Goal: Task Accomplishment & Management: Complete application form

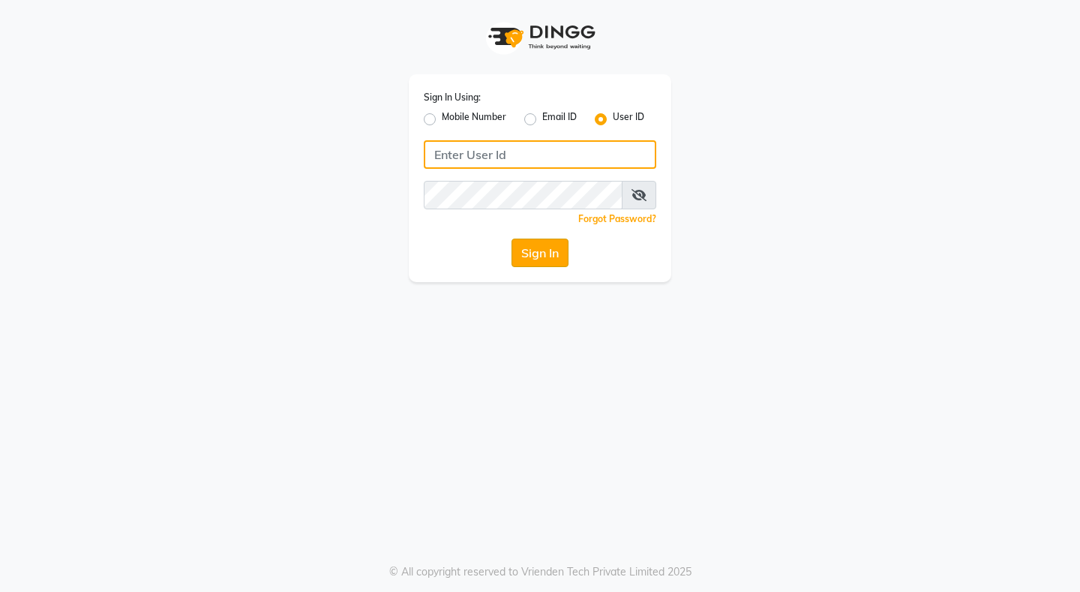
type input "glaamsalon"
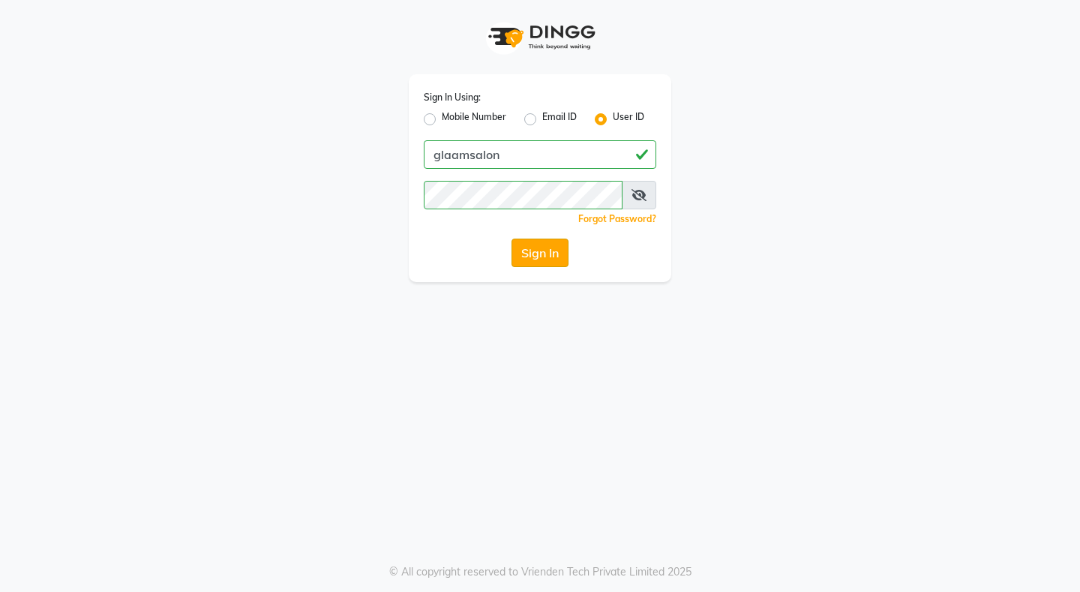
click at [542, 254] on button "Sign In" at bounding box center [540, 253] width 57 height 29
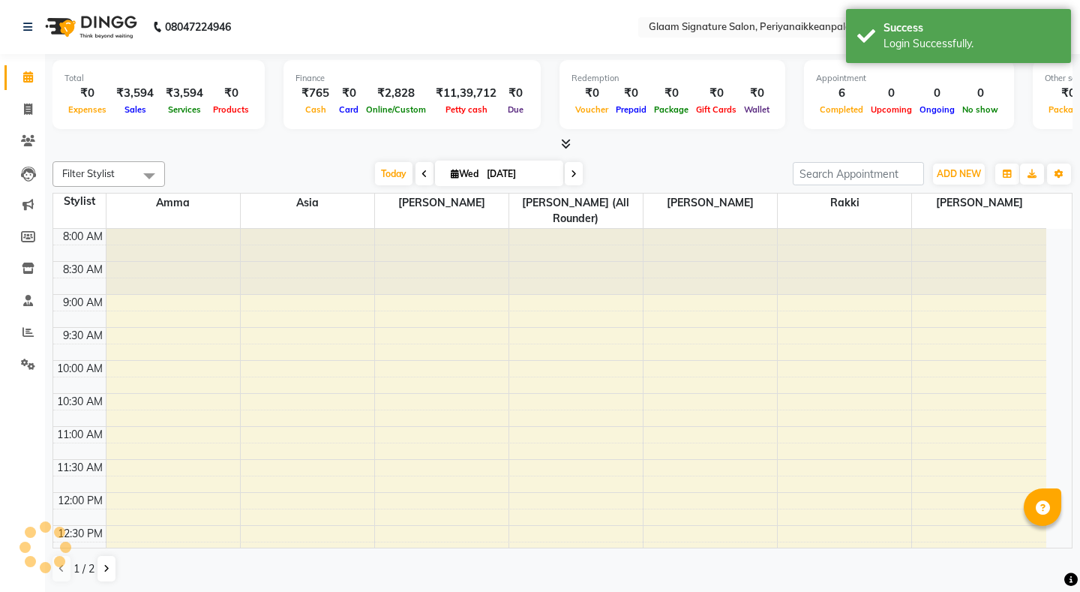
select select "en"
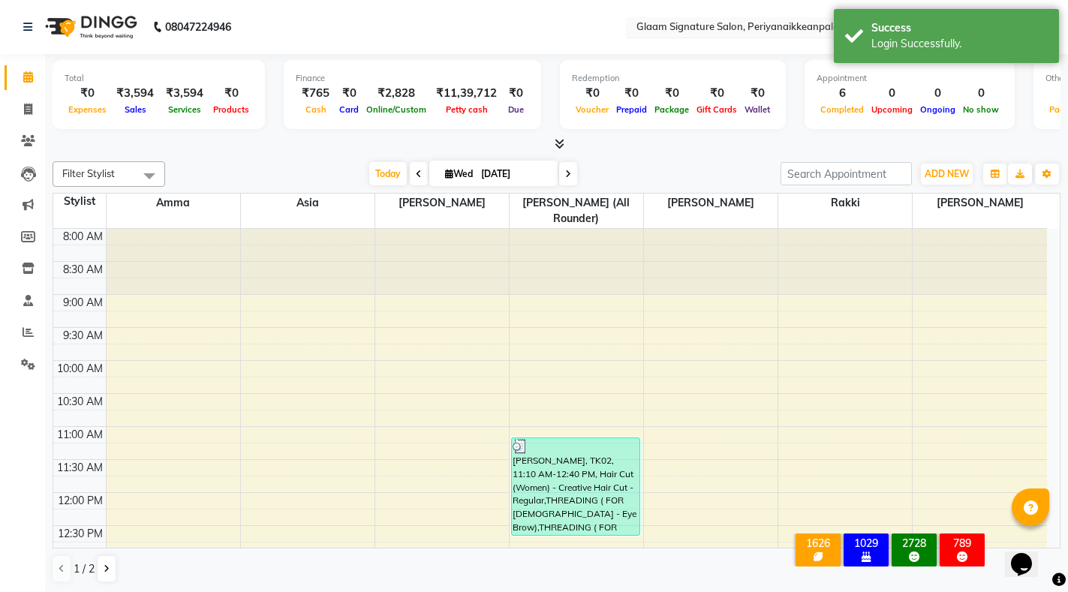
click at [717, 30] on input "text" at bounding box center [742, 28] width 218 height 15
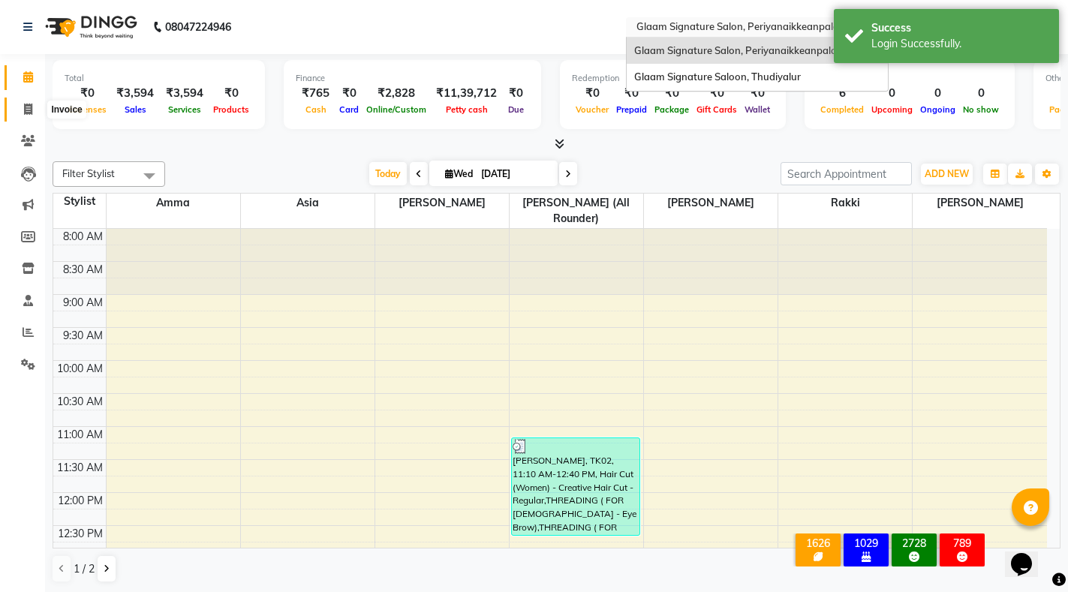
click at [24, 111] on icon at bounding box center [28, 109] width 8 height 11
select select "service"
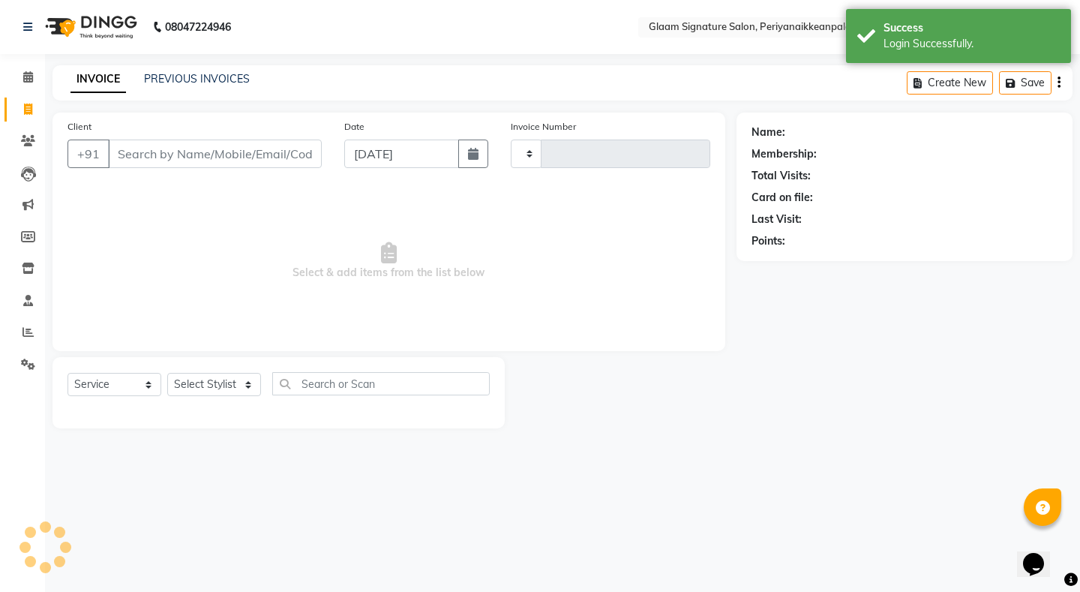
type input "0974"
select select "4039"
click at [225, 80] on link "PREVIOUS INVOICES" at bounding box center [197, 79] width 106 height 14
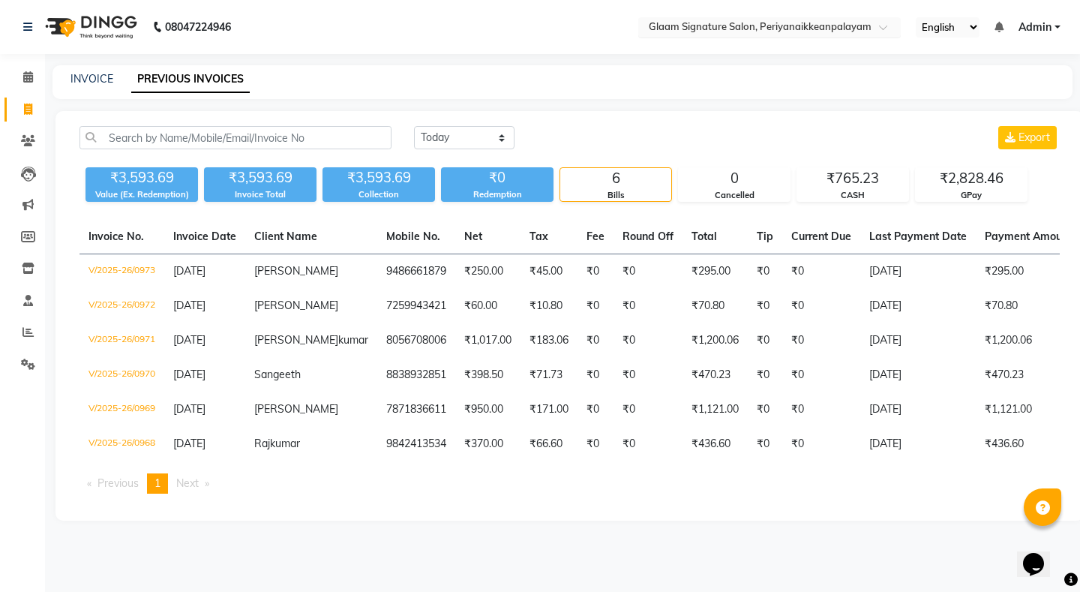
click at [736, 26] on input "text" at bounding box center [755, 28] width 218 height 15
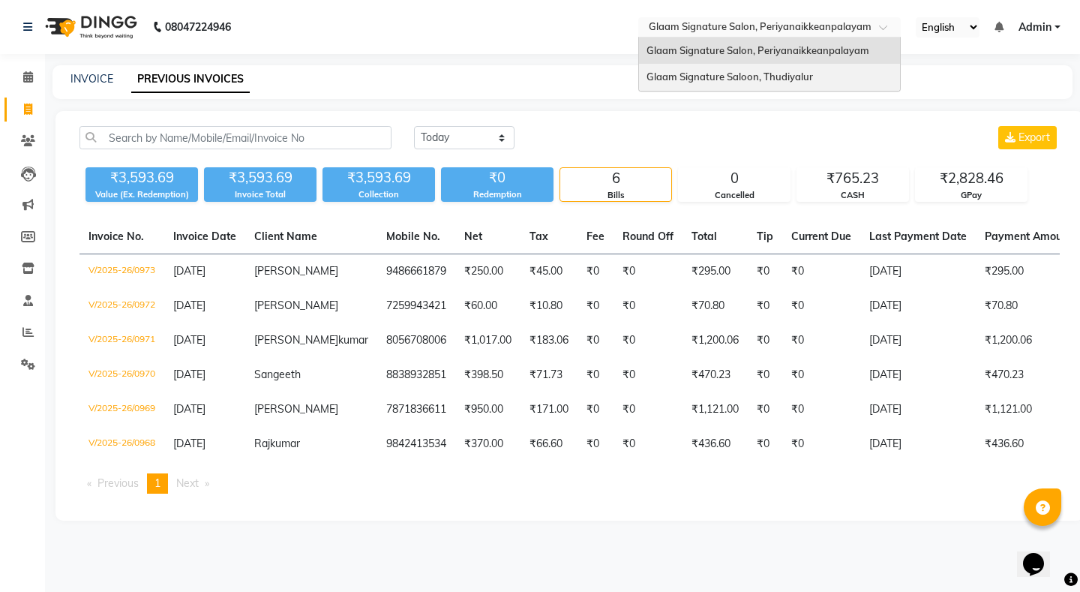
click at [738, 71] on span "Glaam Signature Saloon, Thudiyalur" at bounding box center [730, 77] width 167 height 12
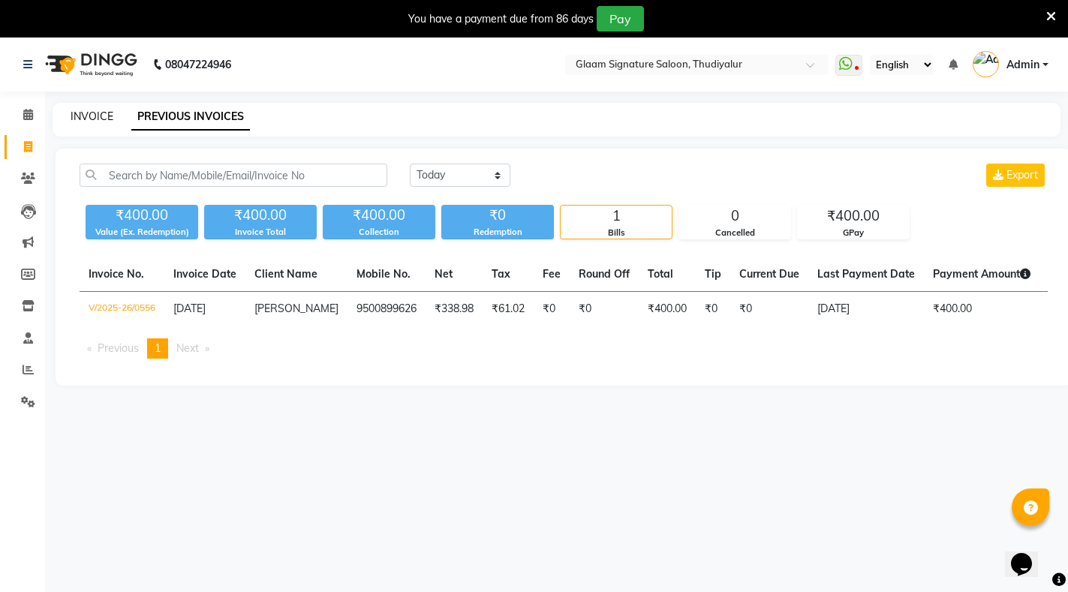
click at [104, 121] on link "INVOICE" at bounding box center [92, 117] width 43 height 14
select select "service"
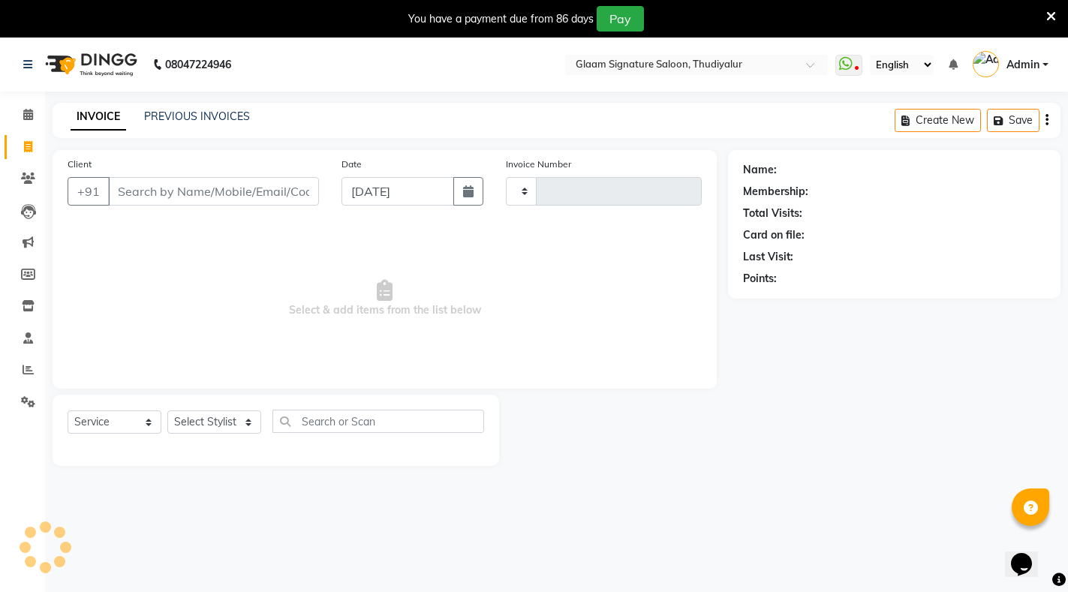
type input "0557"
select select "4439"
drag, startPoint x: 184, startPoint y: 194, endPoint x: 175, endPoint y: 193, distance: 9.1
click at [181, 196] on input "Client" at bounding box center [213, 191] width 211 height 29
type input "934232353"
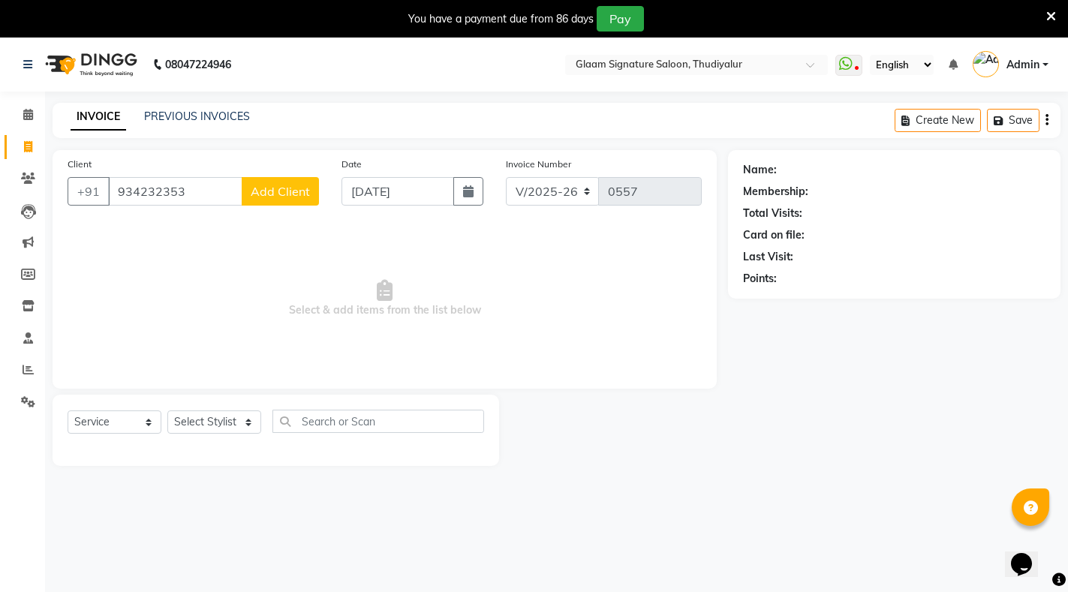
click at [255, 191] on span "Add Client" at bounding box center [280, 191] width 59 height 15
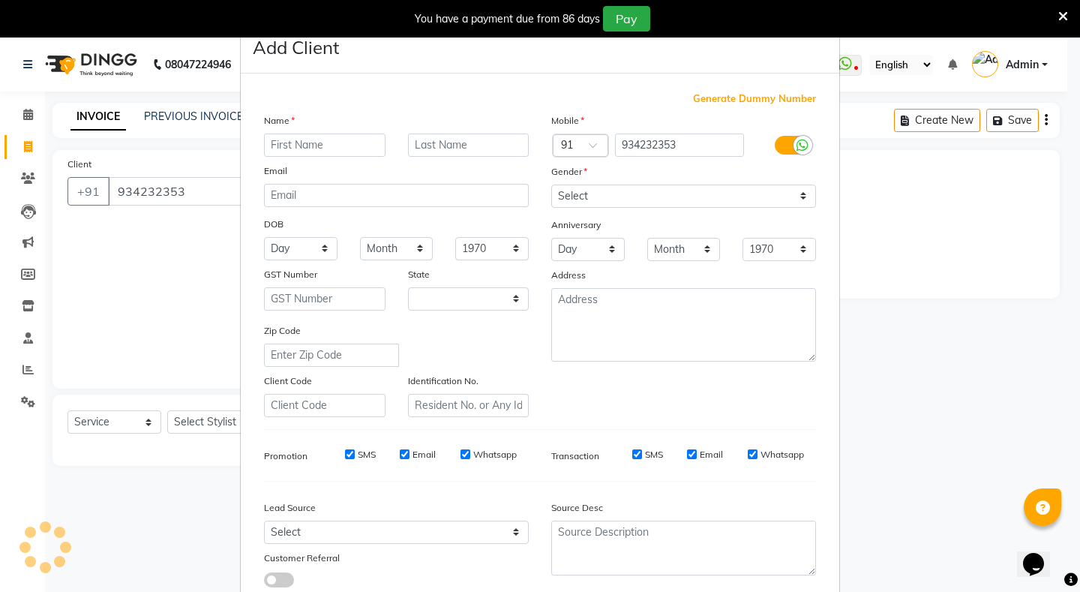
select select "35"
click at [291, 143] on input "text" at bounding box center [325, 145] width 122 height 23
type input "kishore"
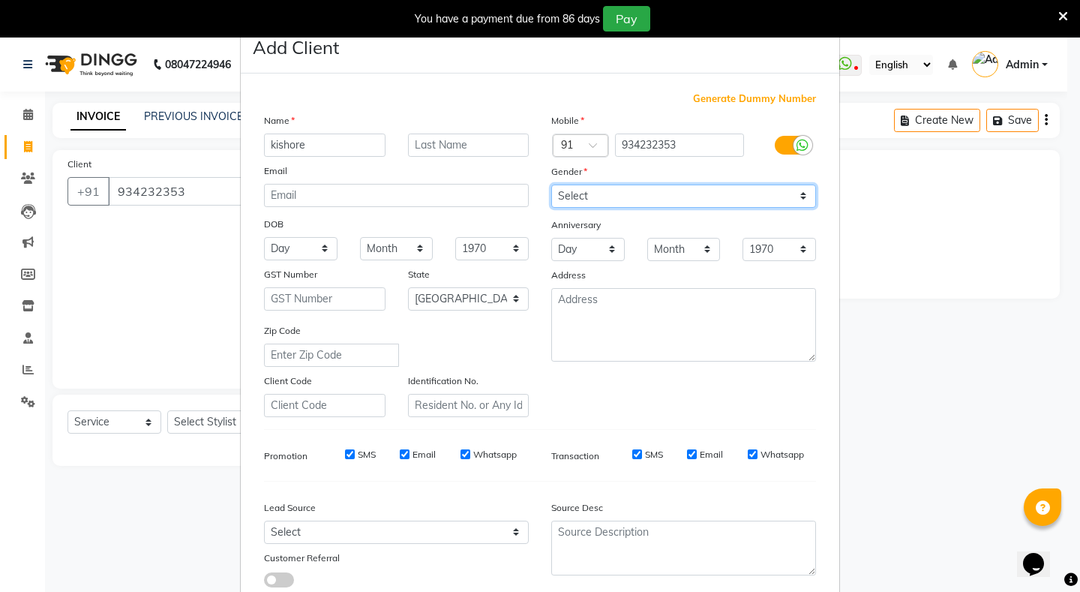
click at [578, 193] on select "Select [DEMOGRAPHIC_DATA] [DEMOGRAPHIC_DATA] Other Prefer Not To Say" at bounding box center [683, 196] width 265 height 23
select select "[DEMOGRAPHIC_DATA]"
click at [551, 185] on select "Select [DEMOGRAPHIC_DATA] [DEMOGRAPHIC_DATA] Other Prefer Not To Say" at bounding box center [683, 196] width 265 height 23
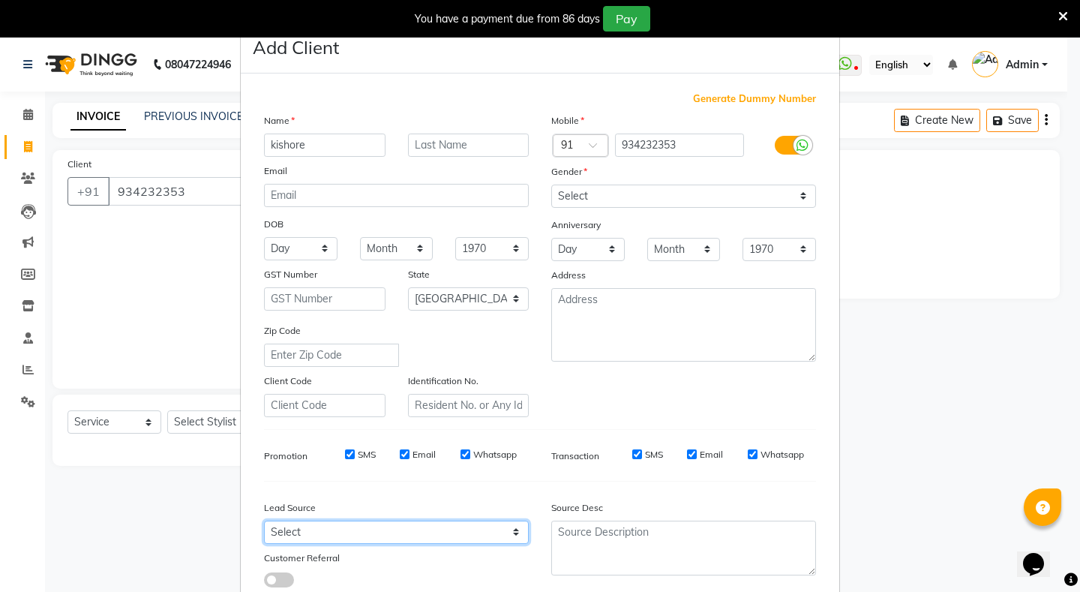
click at [335, 529] on select "Select Walk-in Referral Internet Friend Word of Mouth Advertisement Facebook Ju…" at bounding box center [396, 532] width 265 height 23
select select "30426"
click at [264, 521] on select "Select Walk-in Referral Internet Friend Word of Mouth Advertisement Facebook Ju…" at bounding box center [396, 532] width 265 height 23
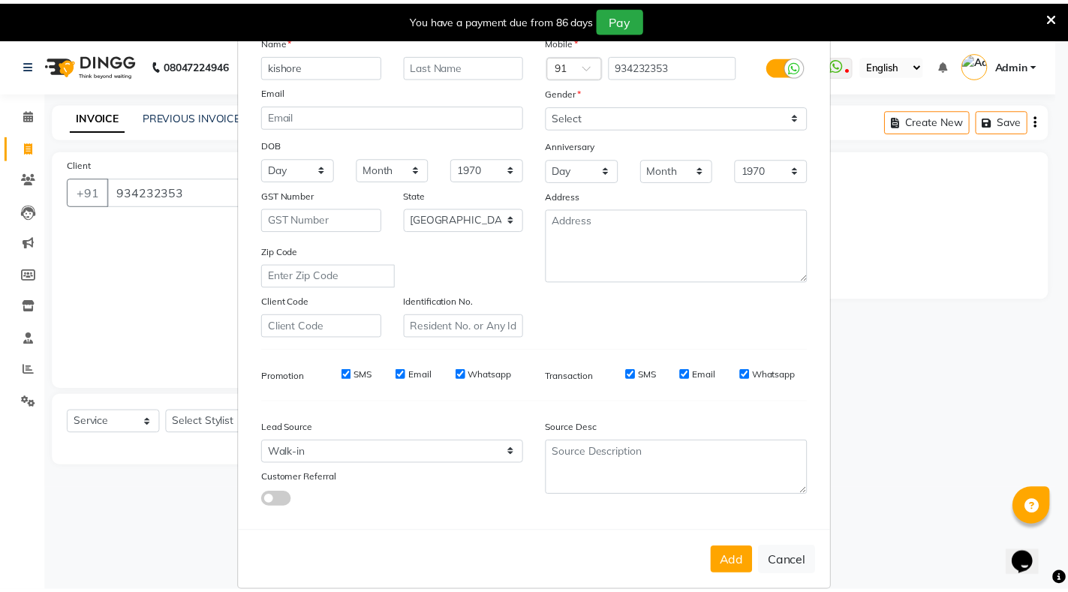
scroll to position [101, 0]
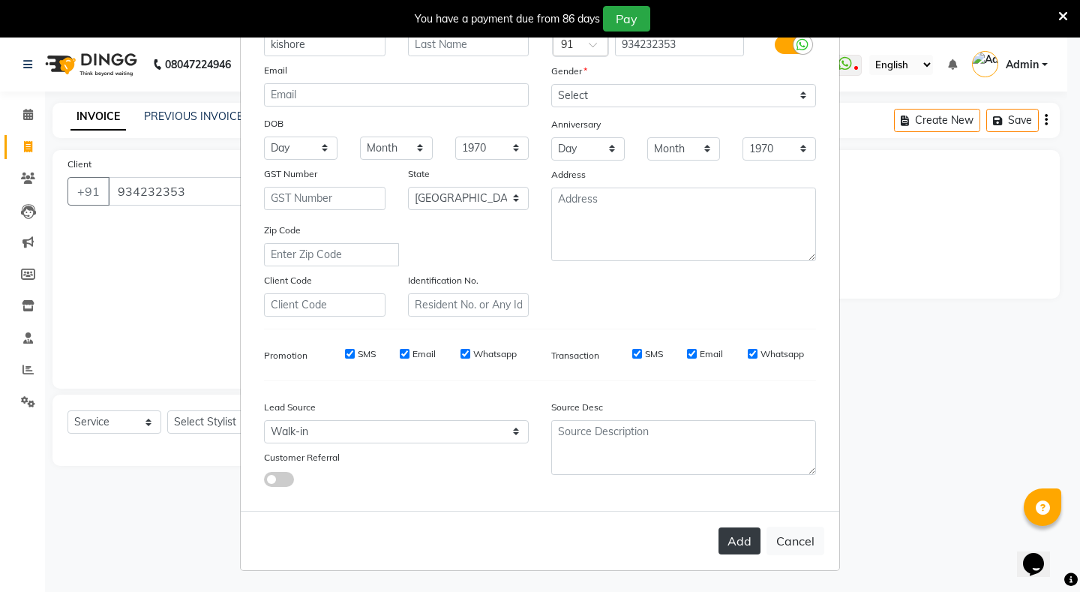
click at [740, 539] on button "Add" at bounding box center [740, 540] width 42 height 27
select select
select select "null"
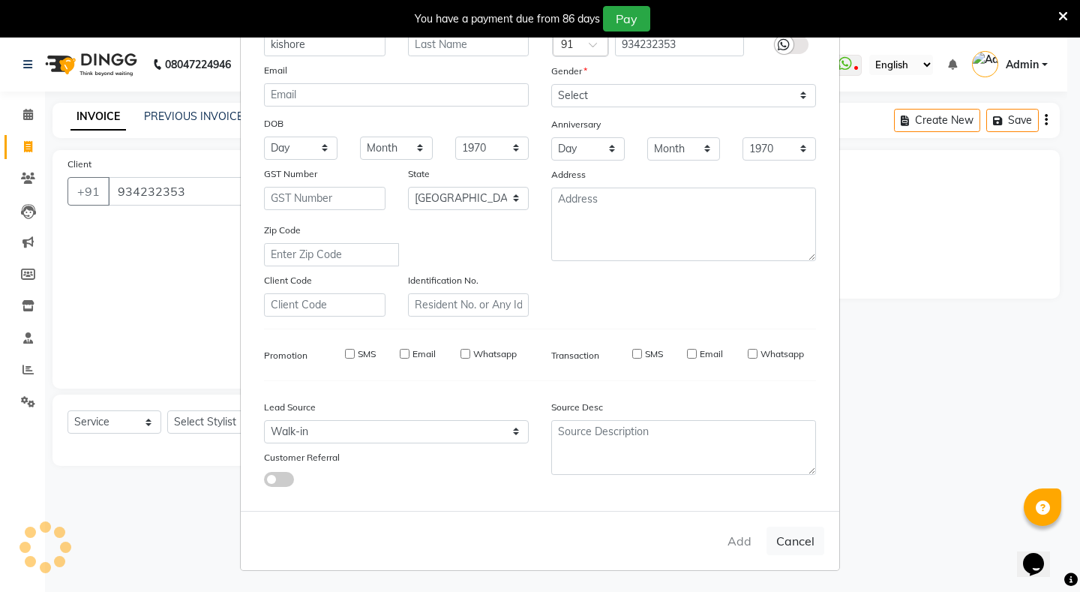
select select
checkbox input "false"
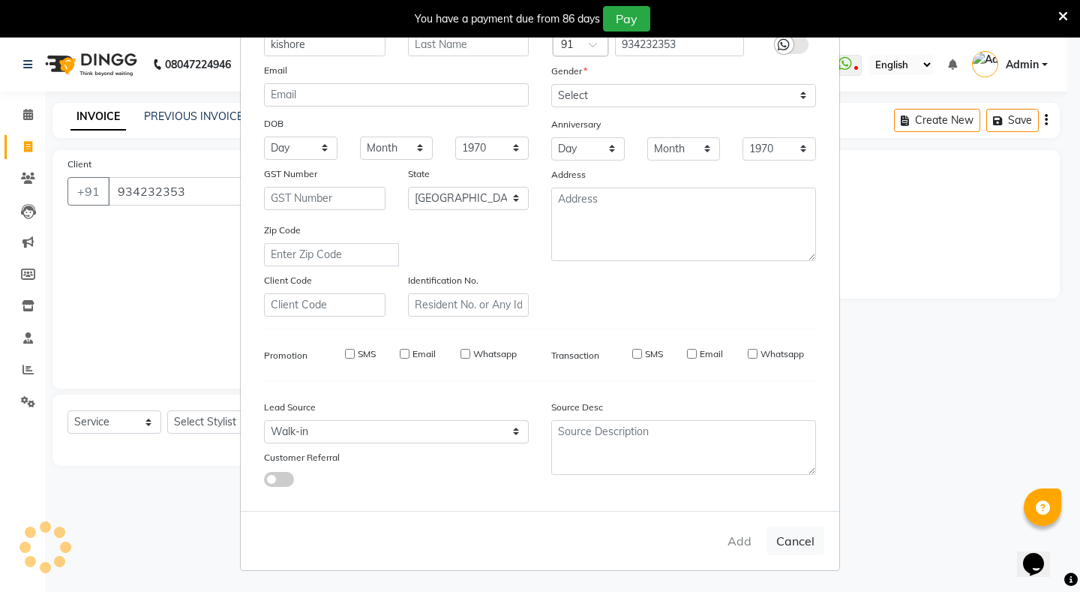
checkbox input "false"
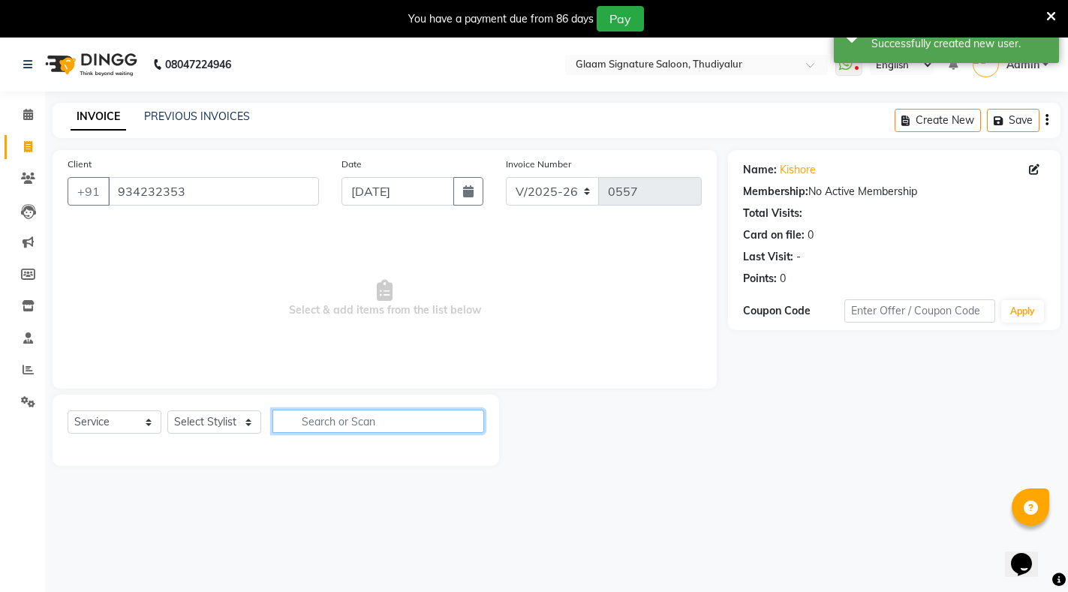
click at [332, 428] on input "text" at bounding box center [378, 421] width 212 height 23
type input "hair cut"
click at [201, 424] on select "Select Stylist Arif Asia Geetha Pnp Rakki saranya Saraswathi Madam Saravanan Vi…" at bounding box center [214, 421] width 94 height 23
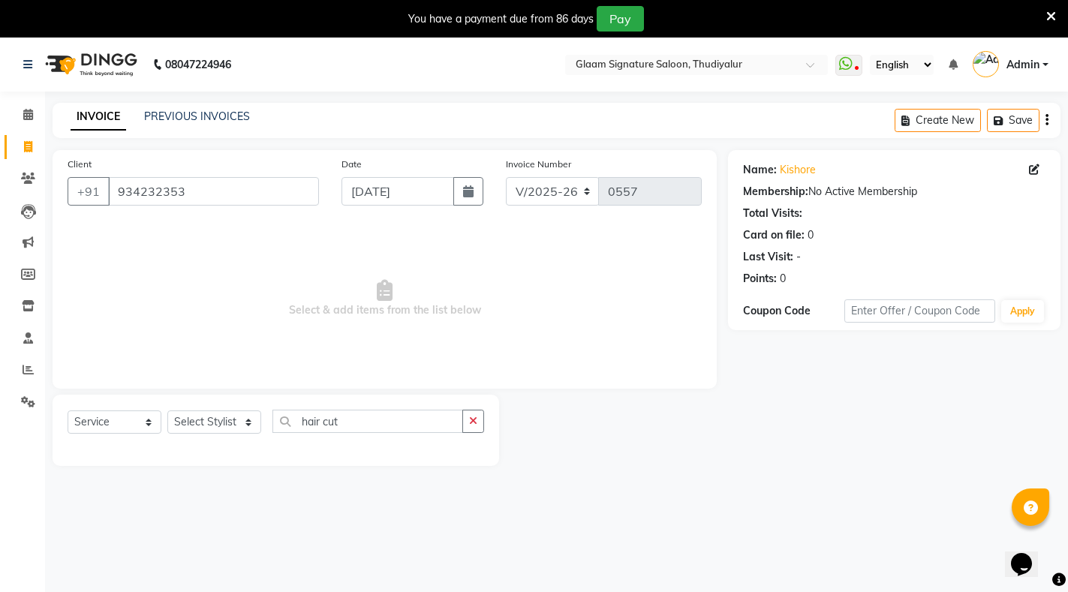
click at [197, 410] on div "Select Service Product Membership Package Voucher Prepaid Gift Card Select Styl…" at bounding box center [276, 427] width 416 height 35
click at [200, 426] on select "Select Stylist Arif Asia Geetha Pnp Rakki saranya Saraswathi Madam Saravanan Vi…" at bounding box center [214, 421] width 94 height 23
select select "88190"
click at [167, 410] on select "Select Stylist Arif Asia Geetha Pnp Rakki saranya Saraswathi Madam Saravanan Vi…" at bounding box center [214, 421] width 94 height 23
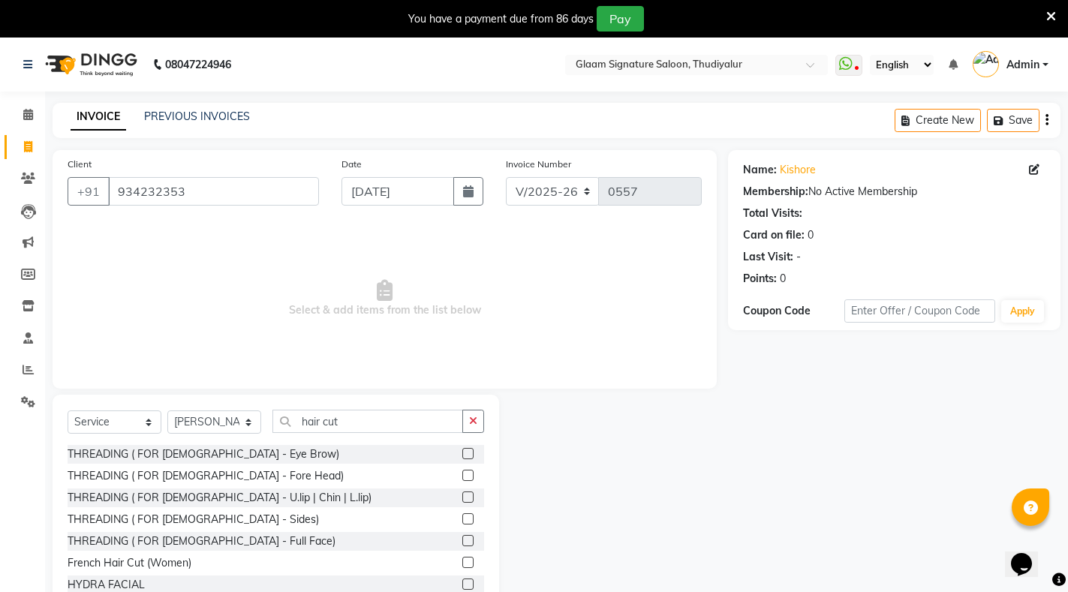
drag, startPoint x: 1067, startPoint y: 354, endPoint x: 1080, endPoint y: 428, distance: 74.6
click at [1068, 428] on html "08047224946 Select Location × Glaam Signature Saloon, Thudiyalur WhatsApp Statu…" at bounding box center [534, 296] width 1068 height 592
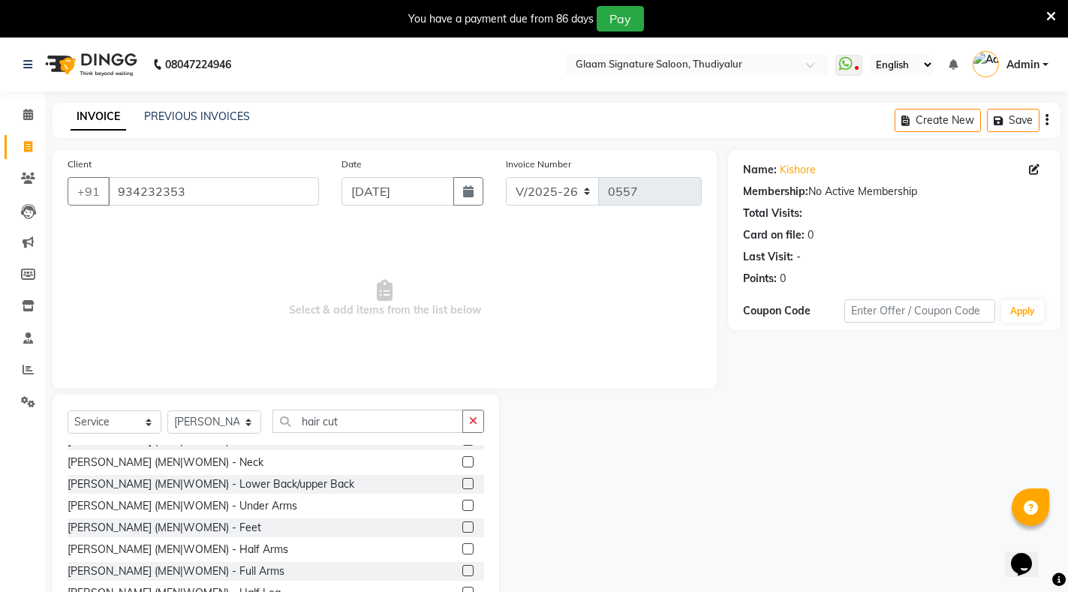
scroll to position [347, 0]
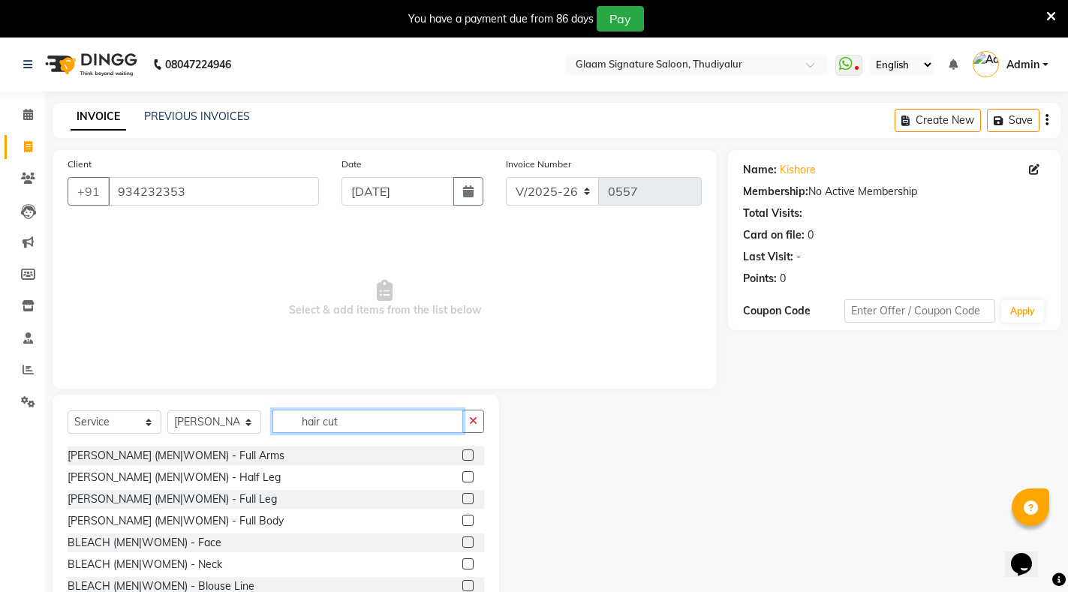
click at [346, 423] on input "hair cut" at bounding box center [367, 421] width 191 height 23
type input "h"
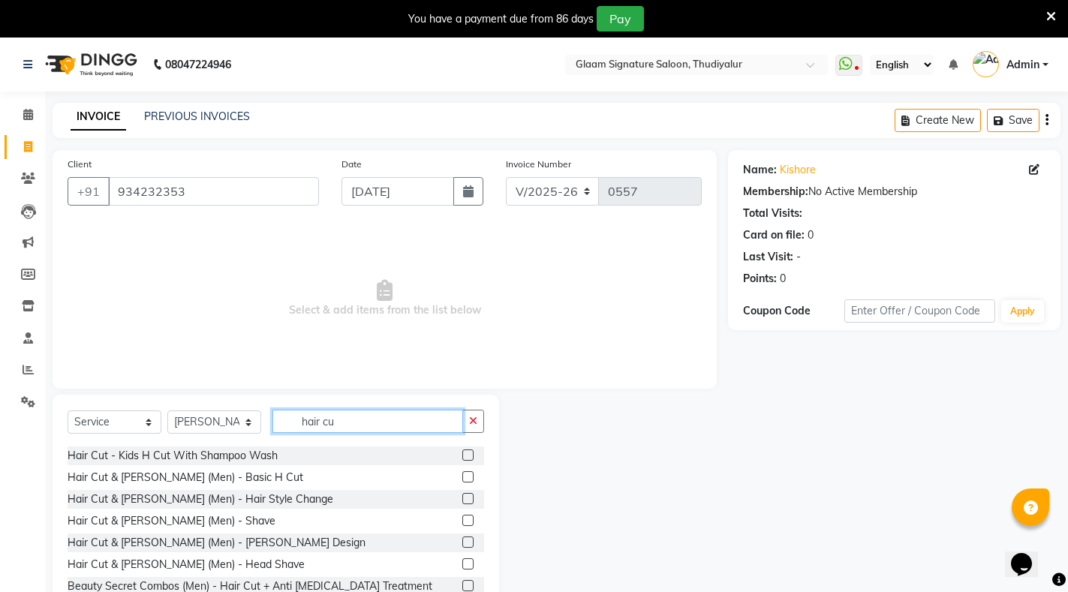
scroll to position [0, 0]
type input "hair cut"
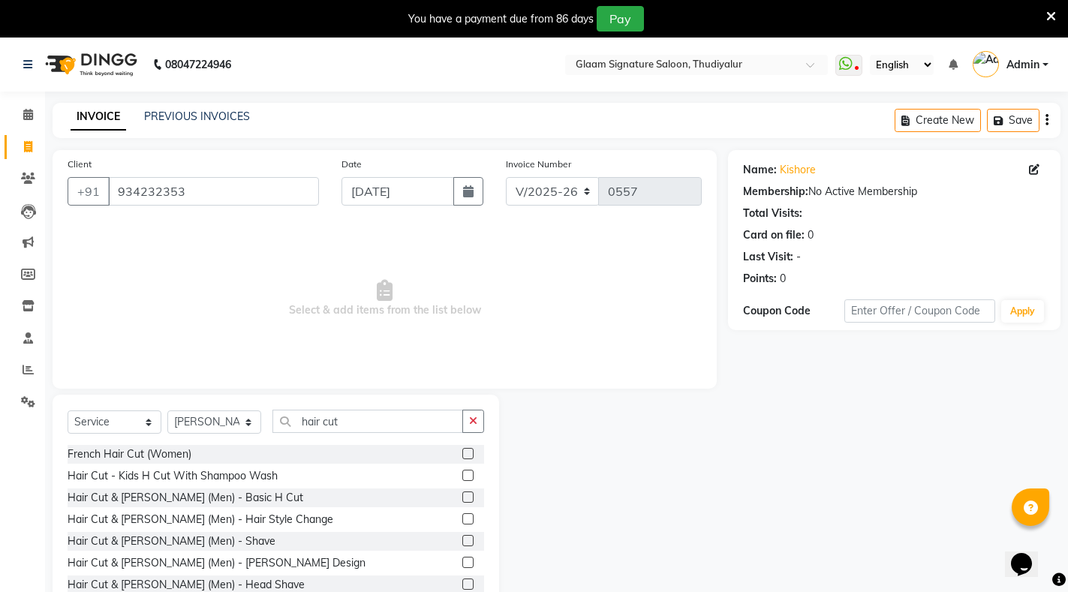
click at [462, 497] on label at bounding box center [467, 496] width 11 height 11
click at [462, 497] on input "checkbox" at bounding box center [467, 498] width 10 height 10
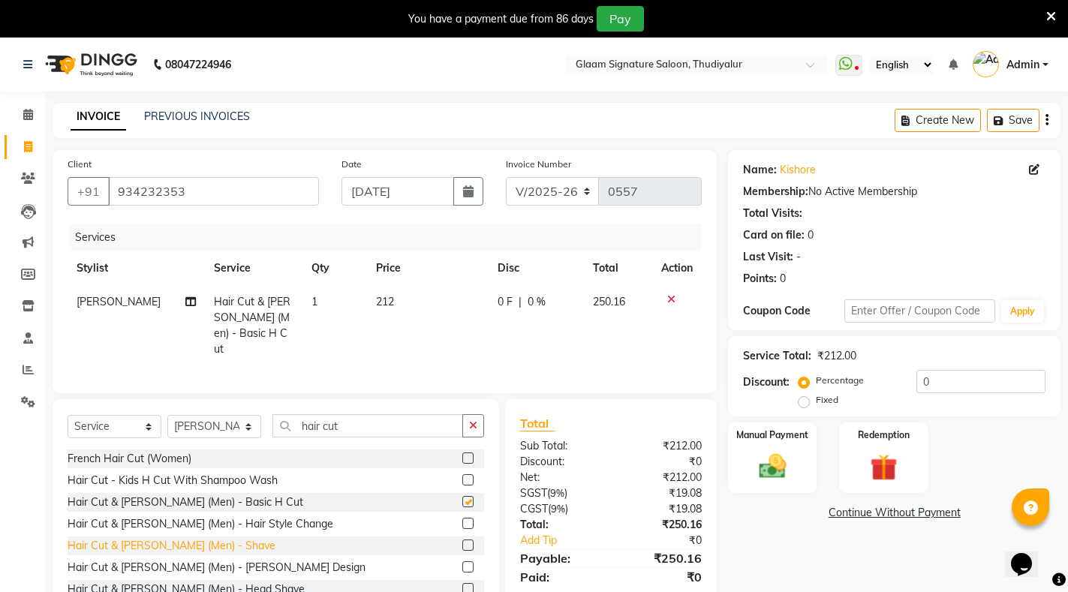
checkbox input "false"
click at [672, 299] on icon at bounding box center [671, 299] width 8 height 11
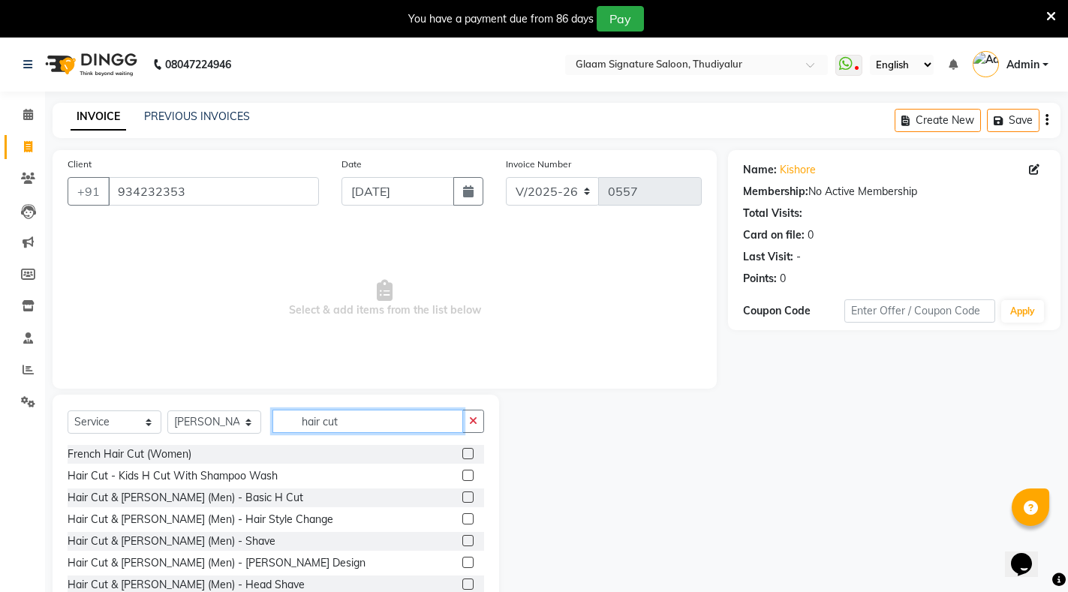
click at [346, 419] on input "hair cut" at bounding box center [367, 421] width 191 height 23
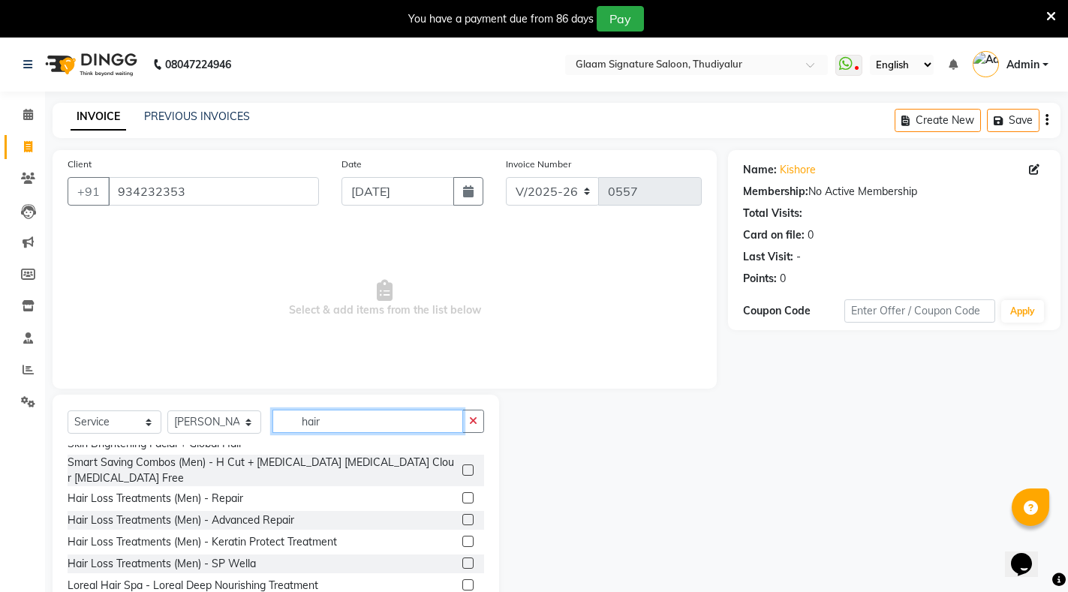
scroll to position [401, 0]
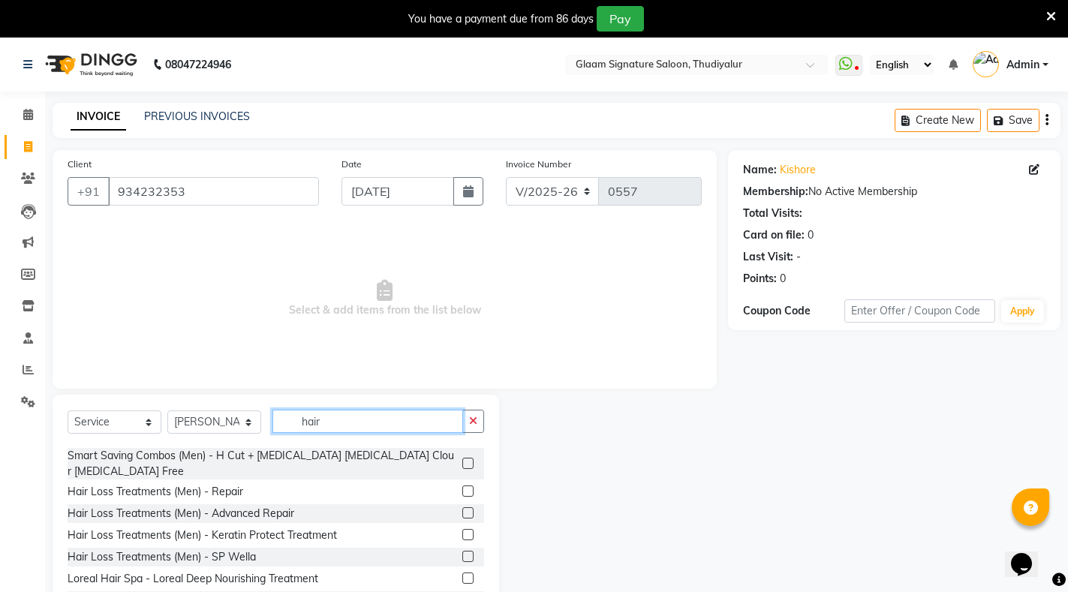
type input "hair"
click at [462, 576] on label at bounding box center [467, 577] width 11 height 11
click at [462, 576] on input "checkbox" at bounding box center [467, 579] width 10 height 10
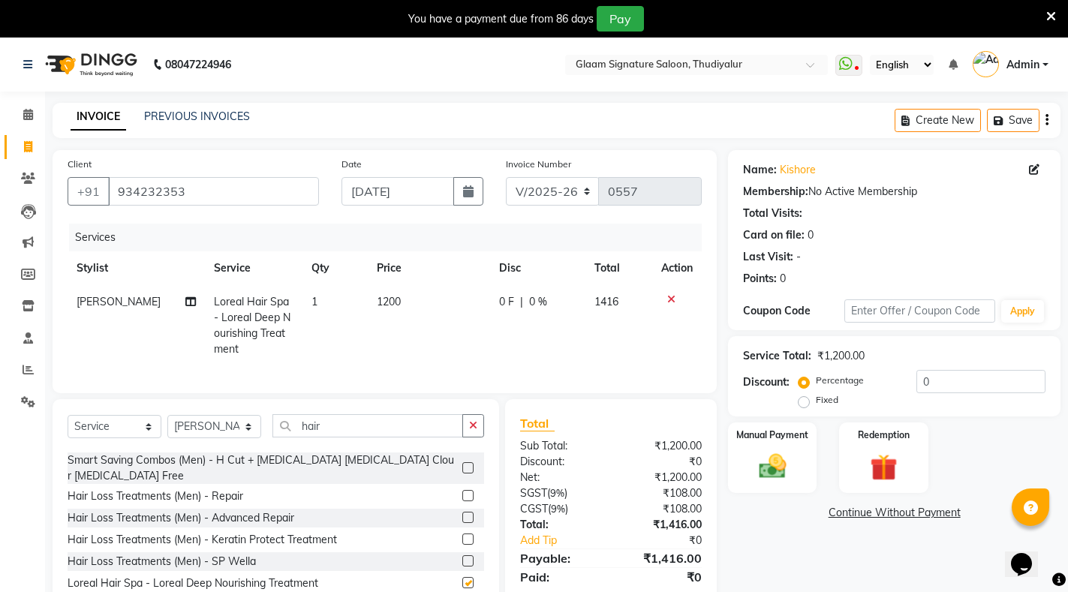
checkbox input "false"
click at [389, 300] on span "1200" at bounding box center [389, 302] width 24 height 14
select select "88190"
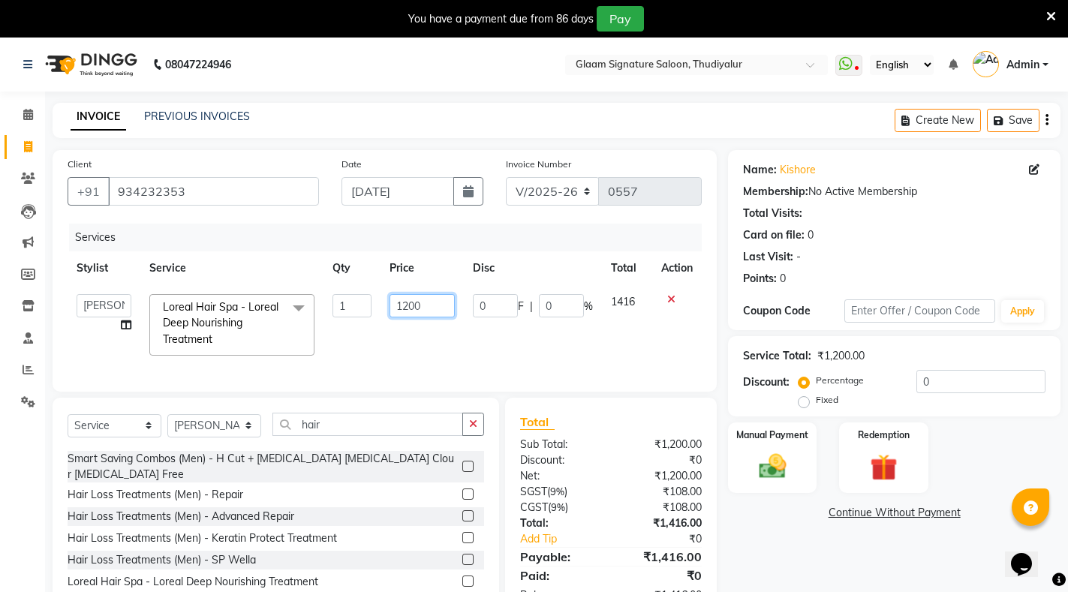
click at [424, 303] on input "1200" at bounding box center [421, 305] width 65 height 23
type input "1"
type input "899"
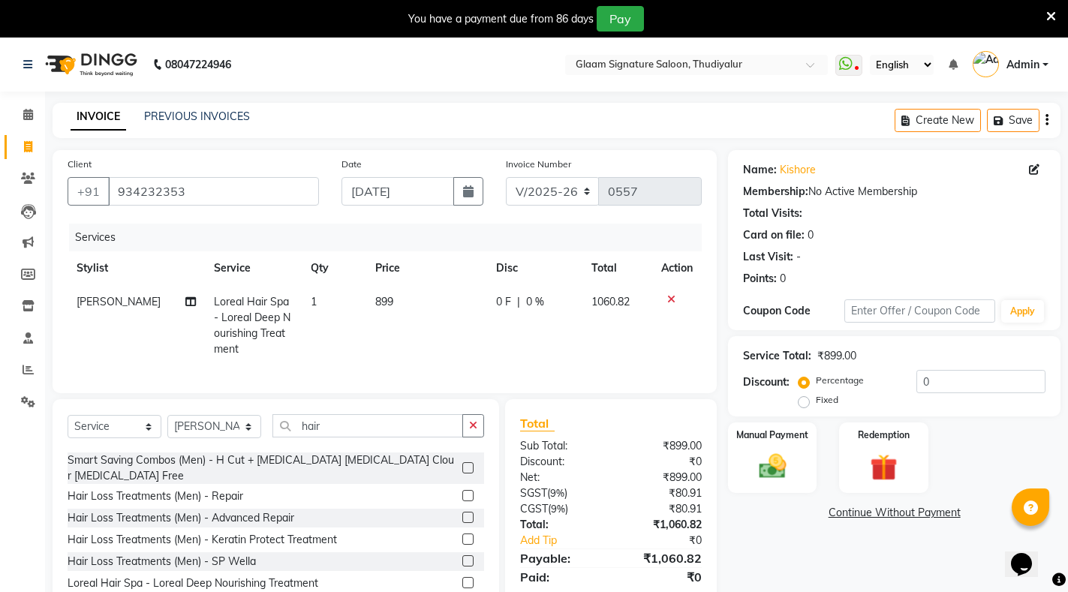
click at [952, 230] on div "Card on file: 0" at bounding box center [894, 235] width 302 height 16
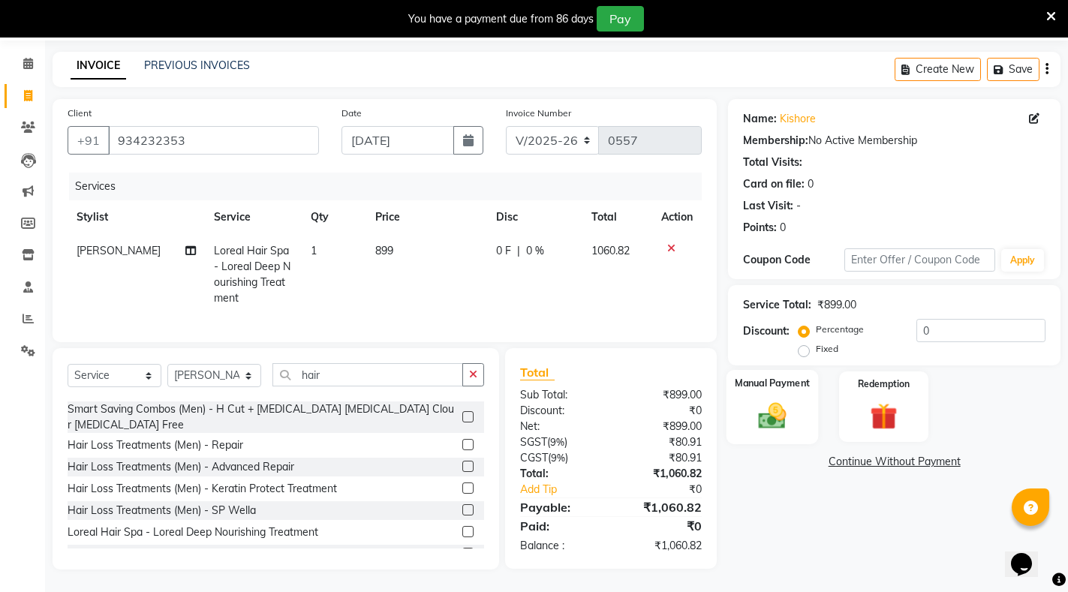
click at [769, 399] on img at bounding box center [773, 415] width 46 height 32
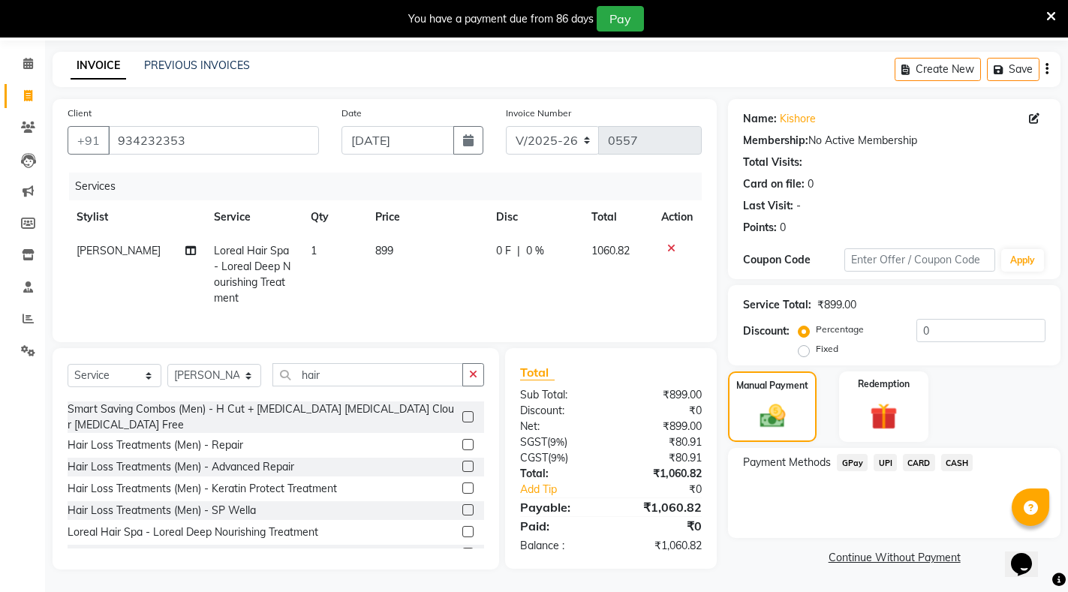
click at [850, 454] on span "GPay" at bounding box center [852, 462] width 31 height 17
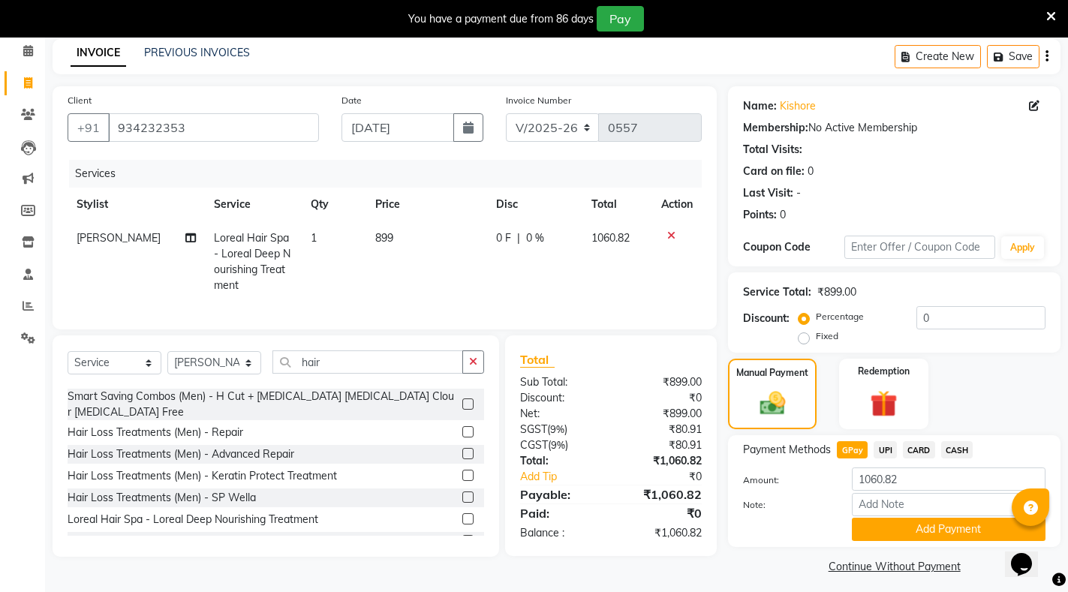
click at [884, 531] on button "Add Payment" at bounding box center [949, 529] width 194 height 23
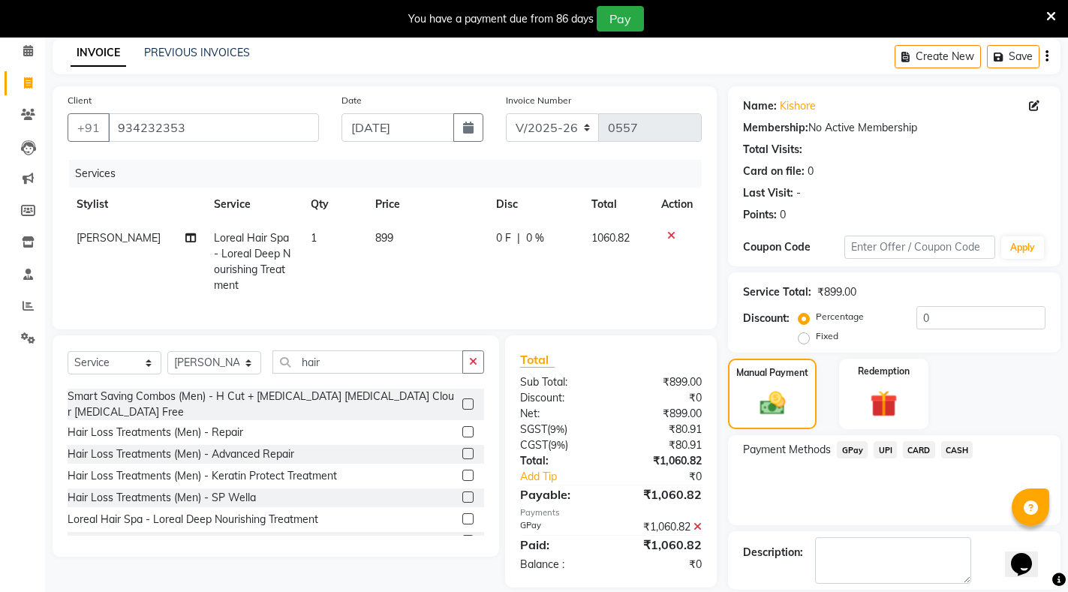
scroll to position [135, 0]
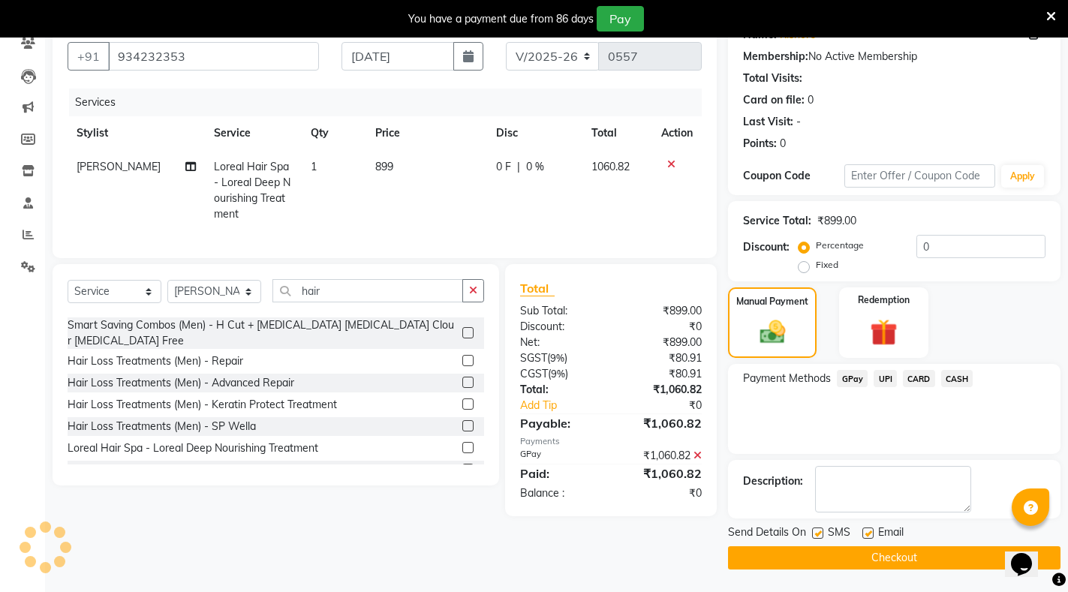
click at [918, 550] on button "Checkout" at bounding box center [894, 557] width 332 height 23
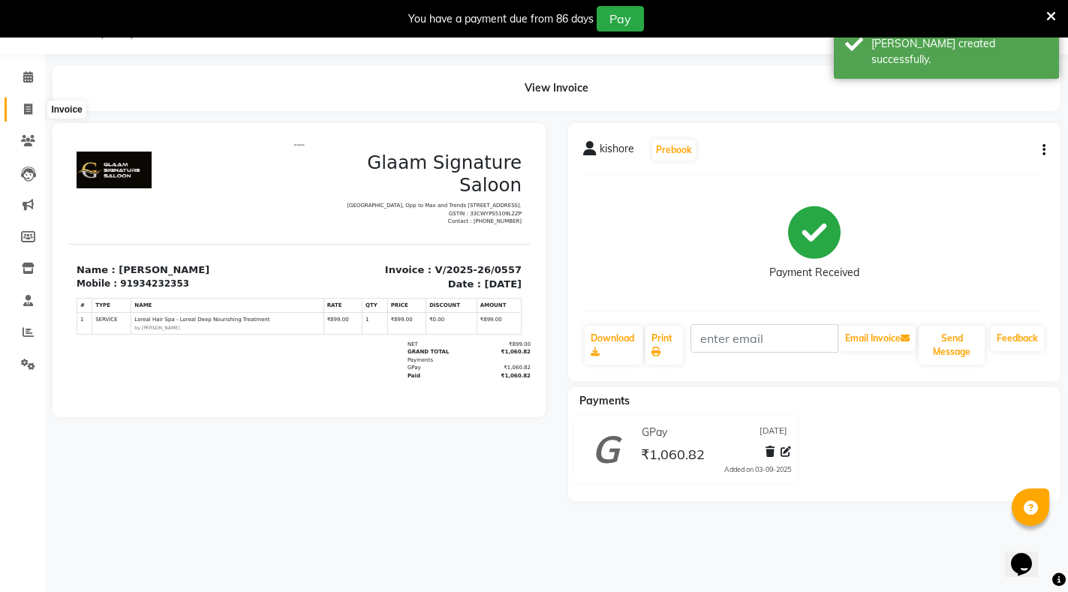
click at [29, 110] on icon at bounding box center [28, 109] width 8 height 11
select select "service"
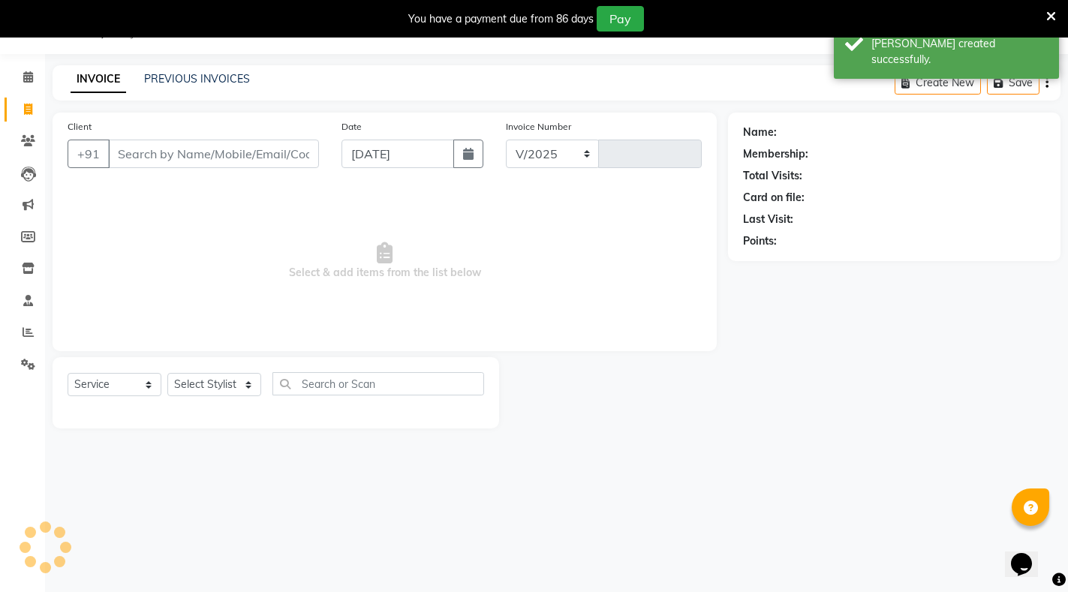
select select "4439"
type input "0558"
click at [204, 79] on link "PREVIOUS INVOICES" at bounding box center [197, 79] width 106 height 14
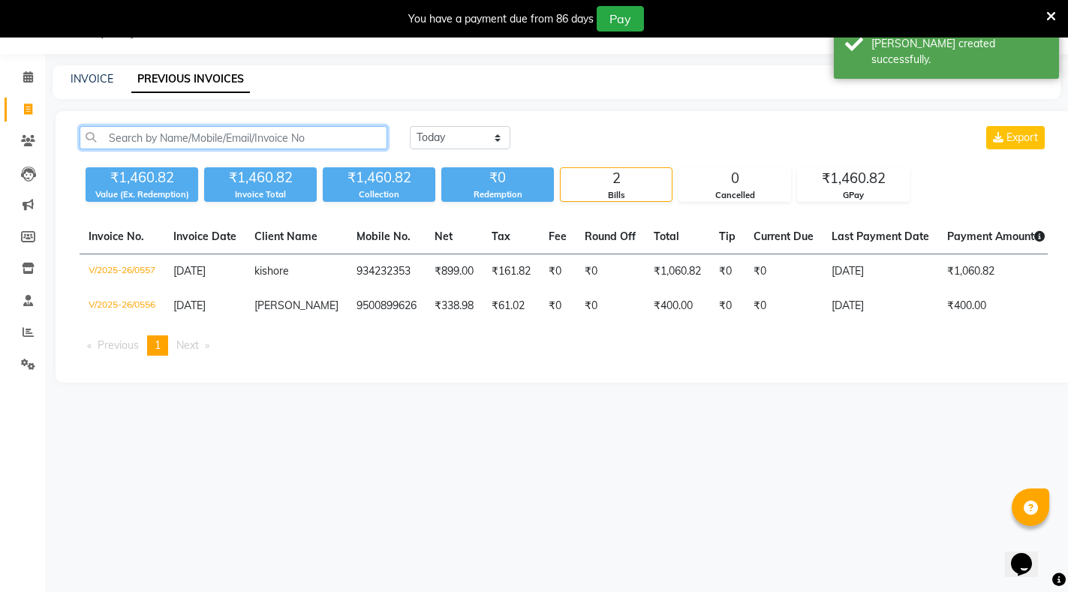
click at [208, 143] on input "text" at bounding box center [234, 137] width 308 height 23
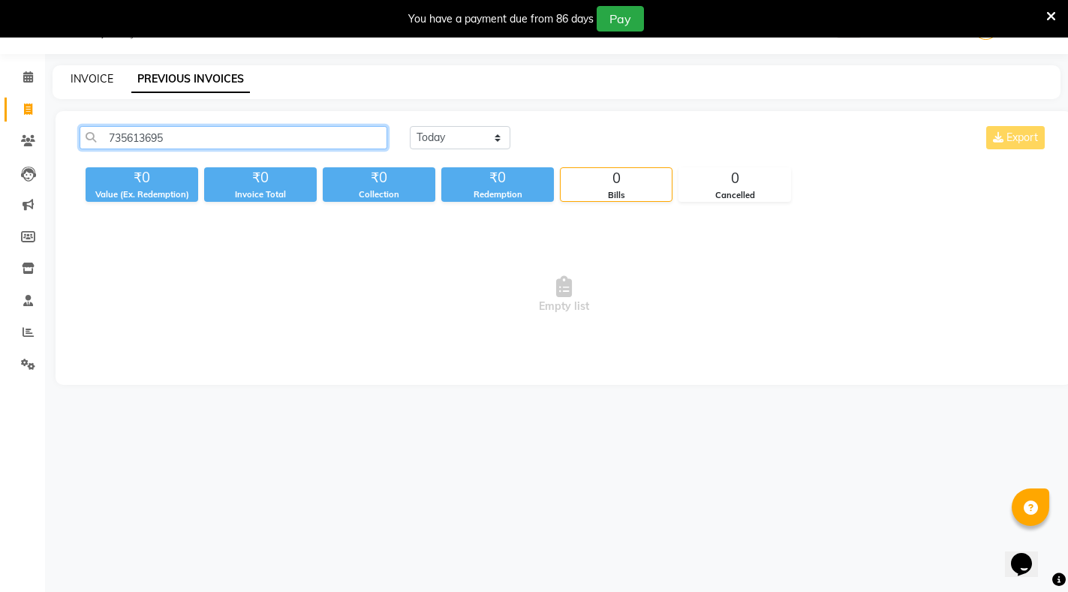
type input "735613695"
click at [91, 78] on link "INVOICE" at bounding box center [92, 79] width 43 height 14
select select "4439"
select select "service"
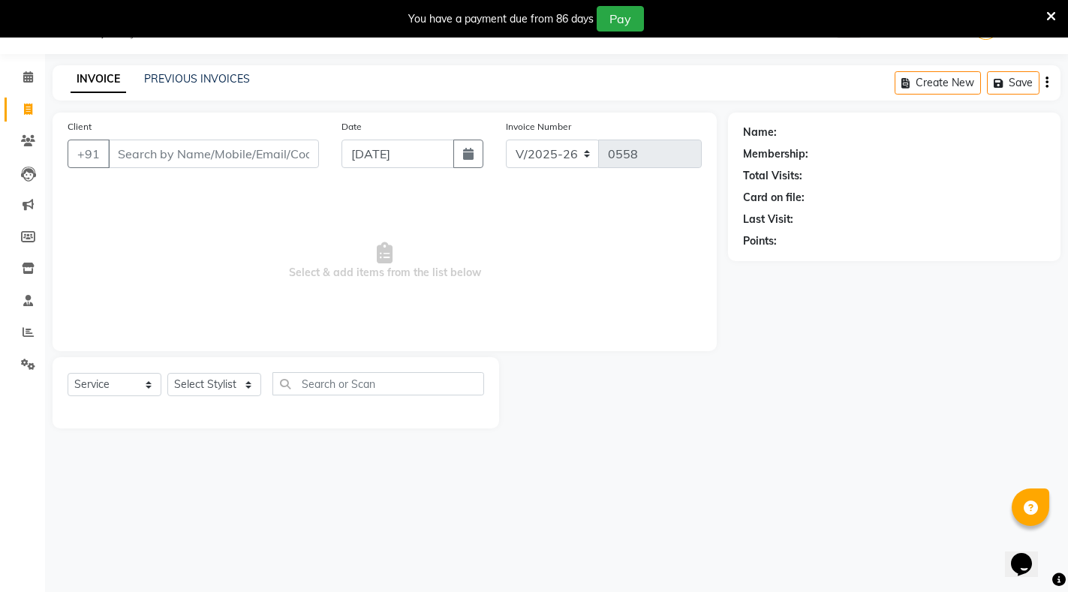
click at [139, 145] on input "Client" at bounding box center [213, 154] width 211 height 29
click at [209, 152] on input "73561369" at bounding box center [175, 154] width 134 height 29
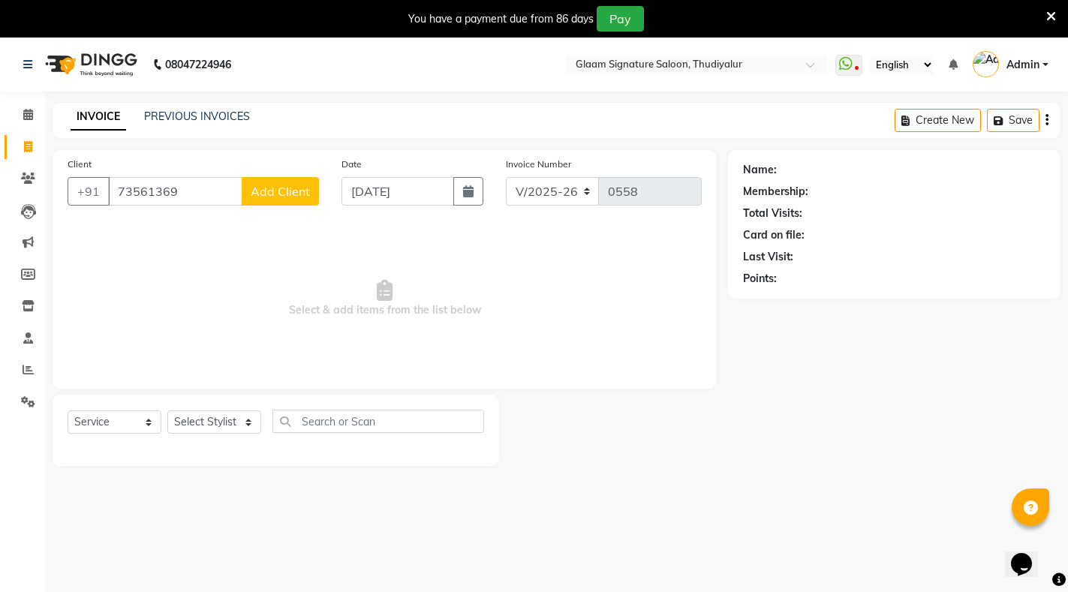
click at [196, 191] on input "73561369" at bounding box center [175, 191] width 134 height 29
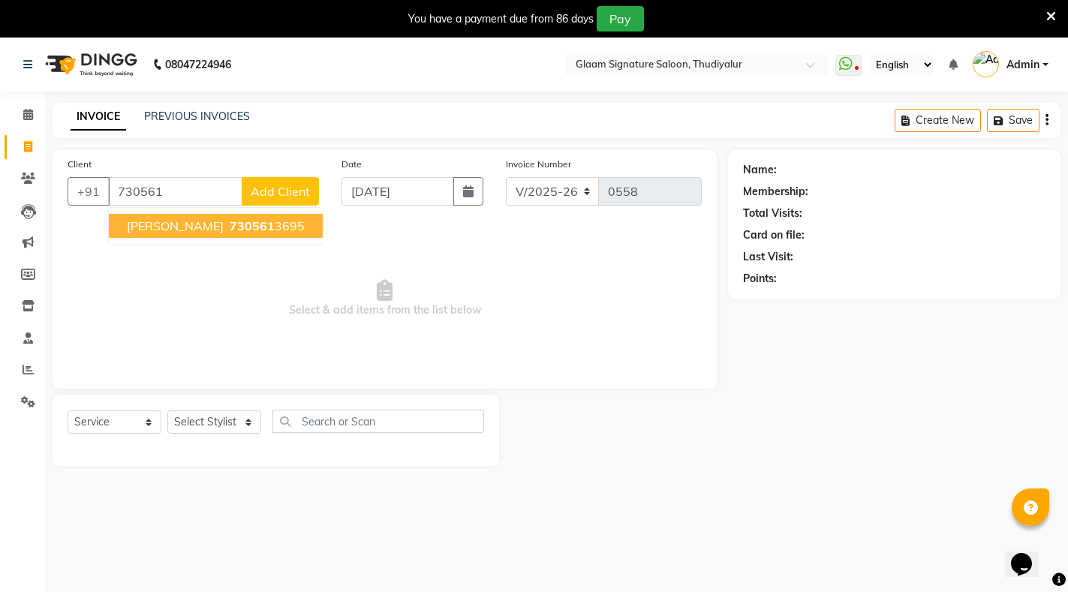
click at [230, 223] on span "730561" at bounding box center [252, 225] width 45 height 15
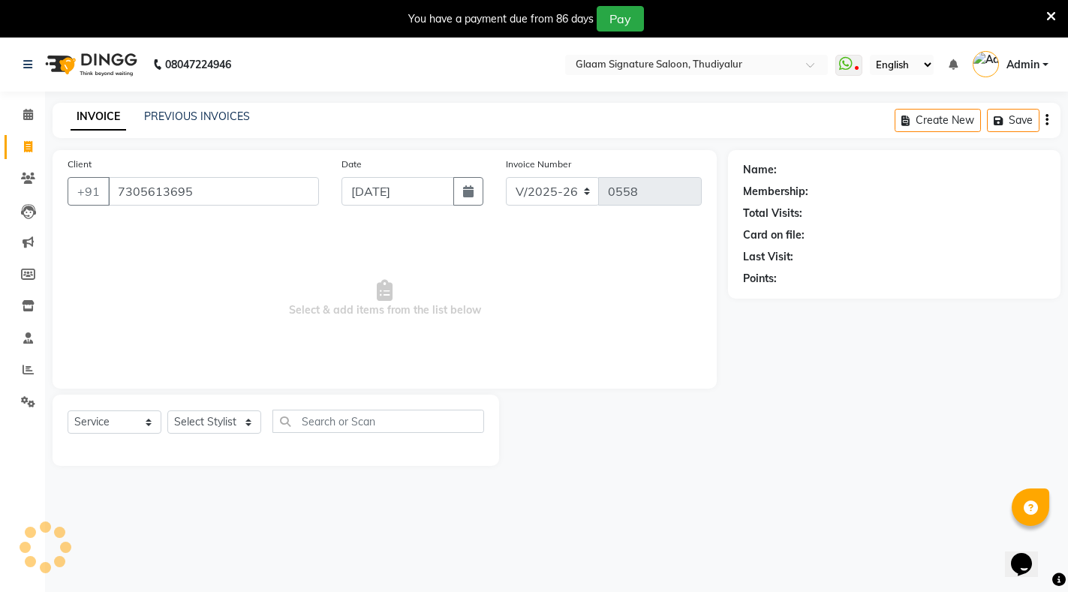
type input "7305613695"
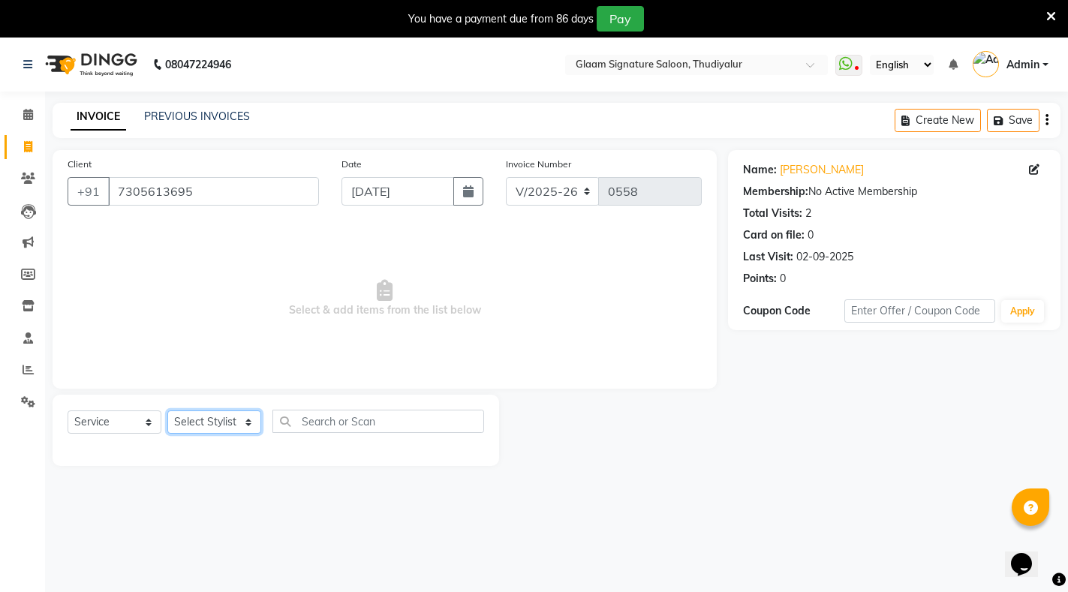
click at [205, 422] on select "Select Stylist Arif Asia Geetha Pnp Rakki saranya Saraswathi Madam Saravanan Vi…" at bounding box center [214, 421] width 94 height 23
select select "88190"
click at [167, 410] on select "Select Stylist Arif Asia Geetha Pnp Rakki saranya Saraswathi Madam Saravanan Vi…" at bounding box center [214, 421] width 94 height 23
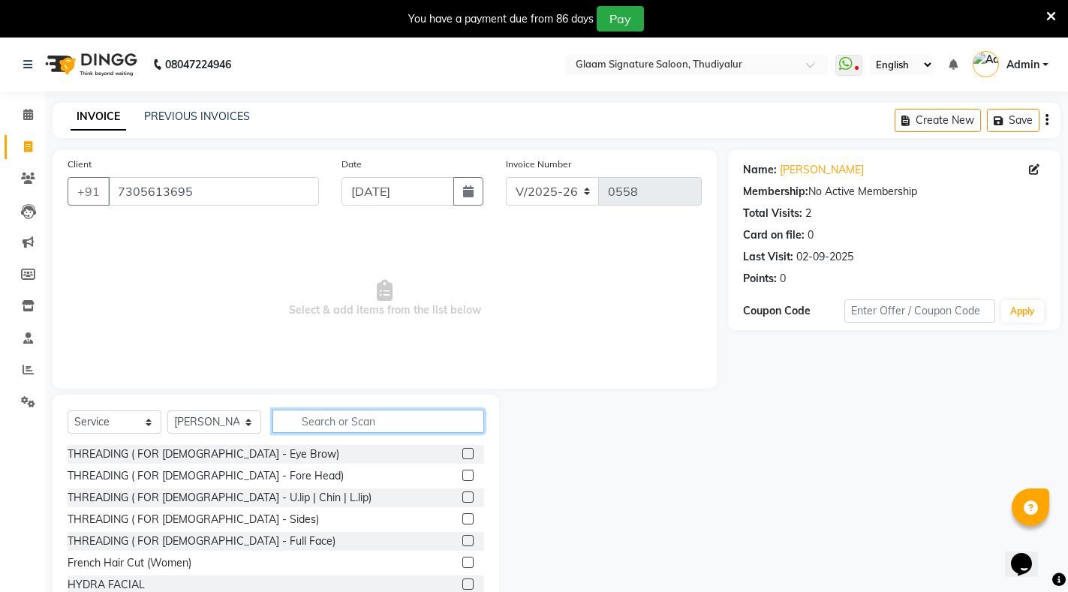
click at [321, 417] on input "text" at bounding box center [378, 421] width 212 height 23
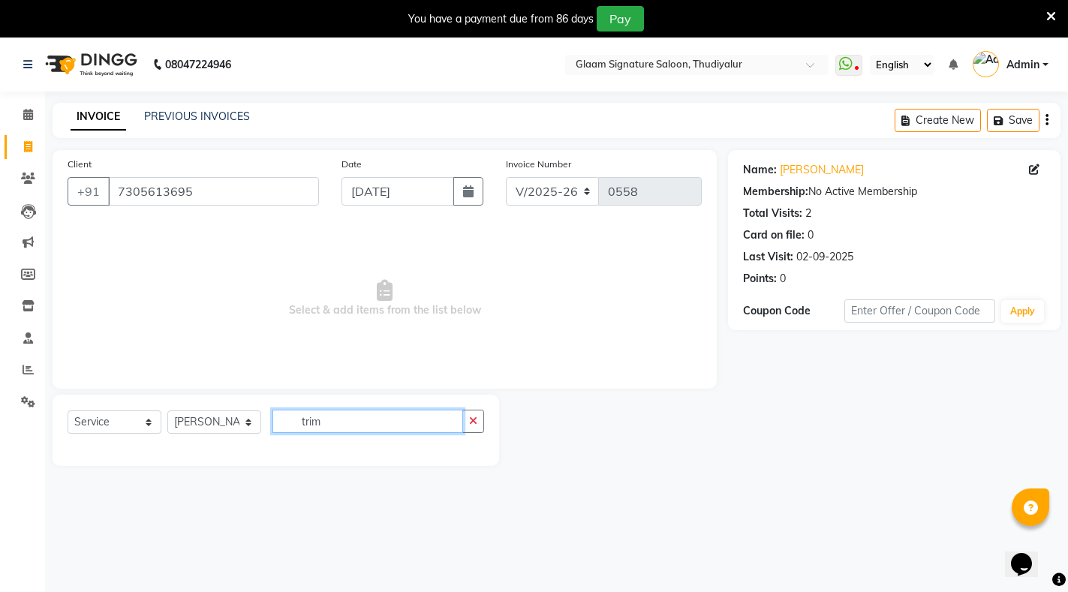
click at [326, 424] on input "trim" at bounding box center [367, 421] width 191 height 23
type input "t"
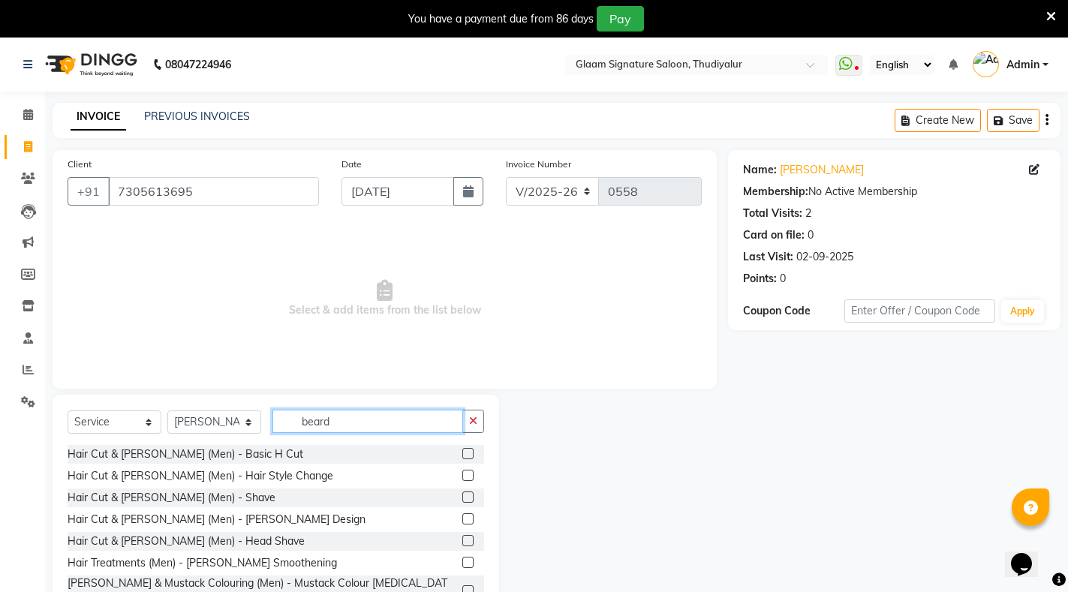
type input "beard"
click at [462, 495] on label at bounding box center [467, 496] width 11 height 11
click at [462, 495] on input "checkbox" at bounding box center [467, 498] width 10 height 10
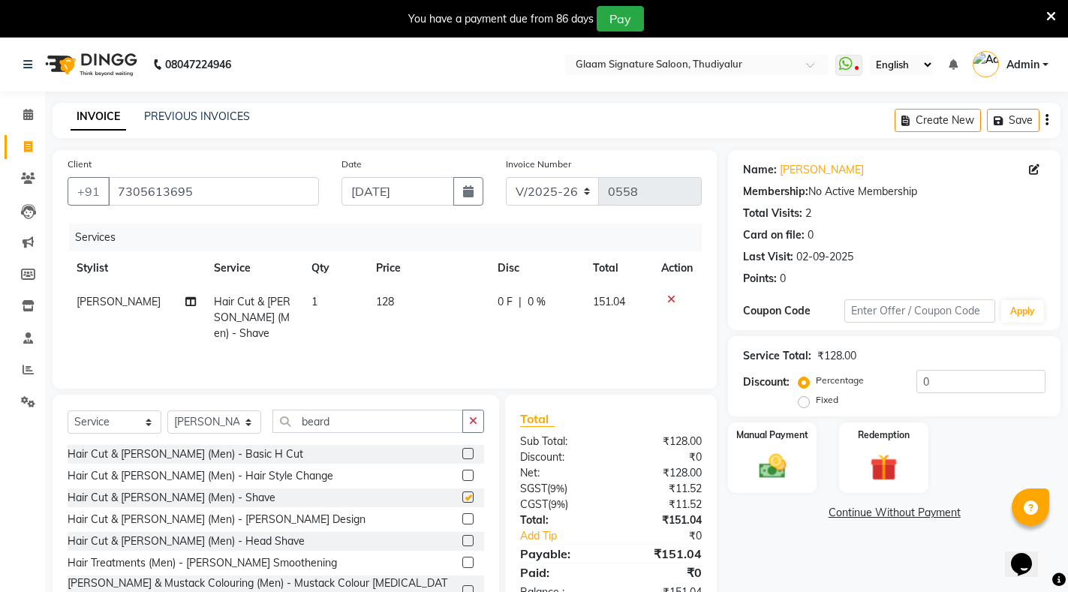
checkbox input "false"
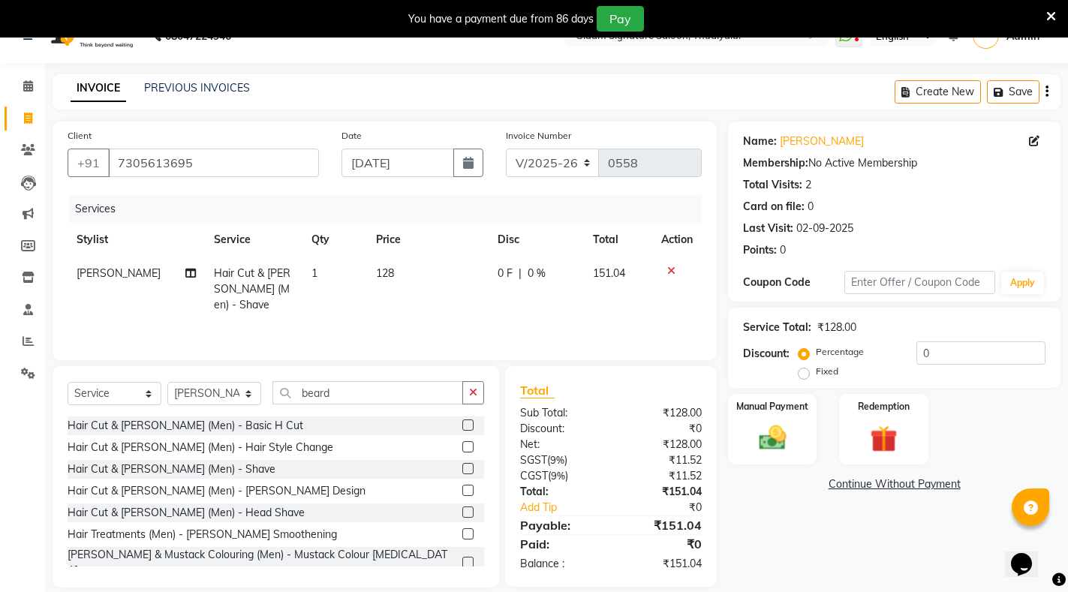
scroll to position [47, 0]
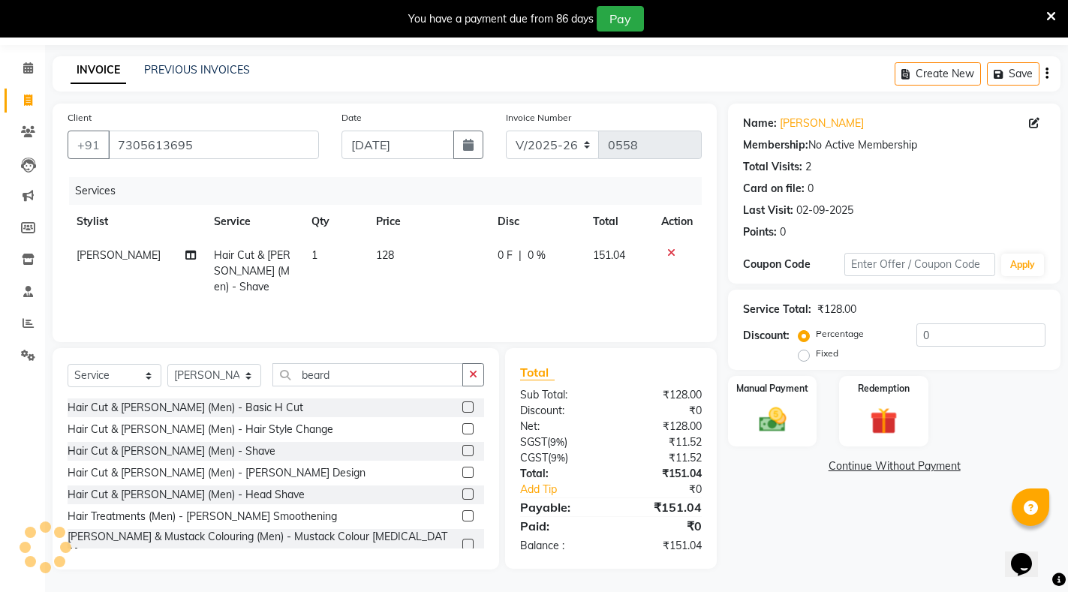
click at [395, 257] on td "128" at bounding box center [428, 271] width 122 height 65
select select "88190"
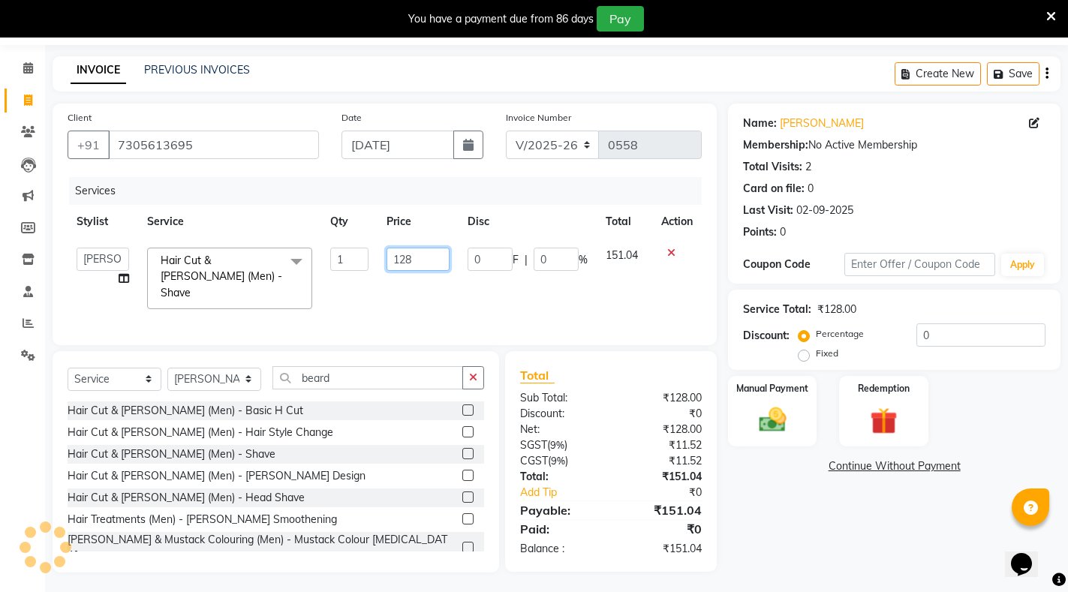
click at [422, 260] on input "128" at bounding box center [417, 259] width 63 height 23
type input "127"
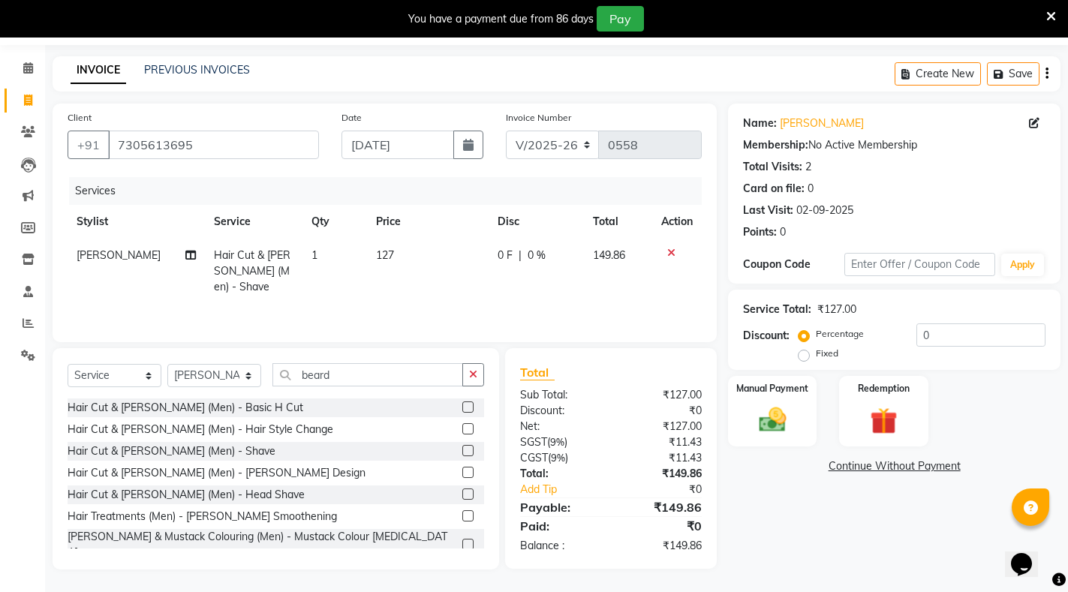
click at [872, 522] on div "Name: Saravanan Membership: No Active Membership Total Visits: 2 Card on file: …" at bounding box center [900, 337] width 344 height 466
click at [398, 256] on td "127" at bounding box center [428, 271] width 122 height 65
select select "88190"
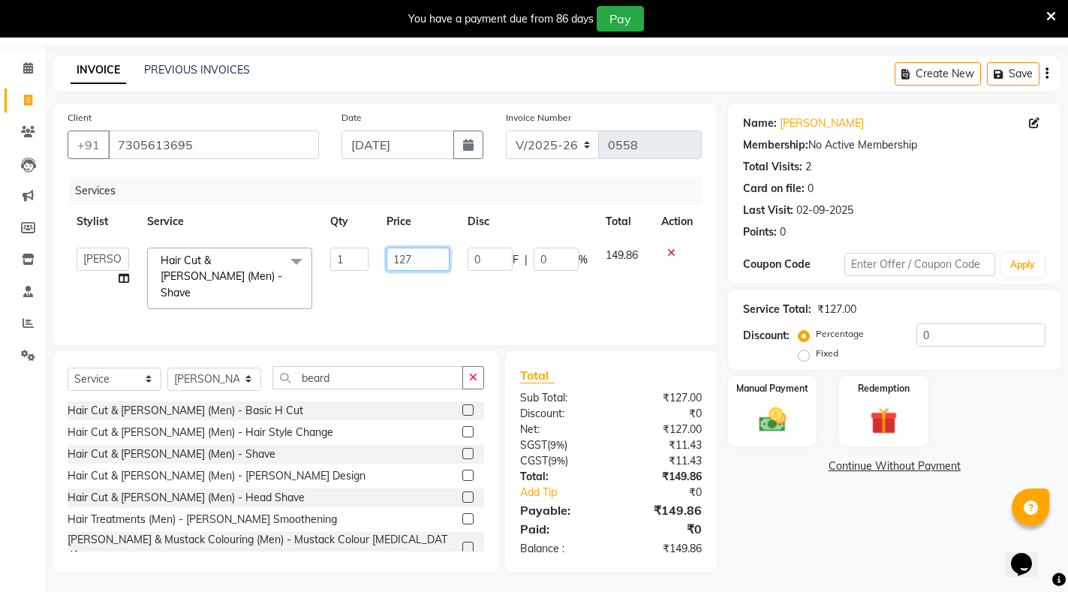
click at [426, 255] on input "127" at bounding box center [417, 259] width 63 height 23
type input "128"
click at [1004, 183] on div "Card on file: 0" at bounding box center [894, 189] width 302 height 16
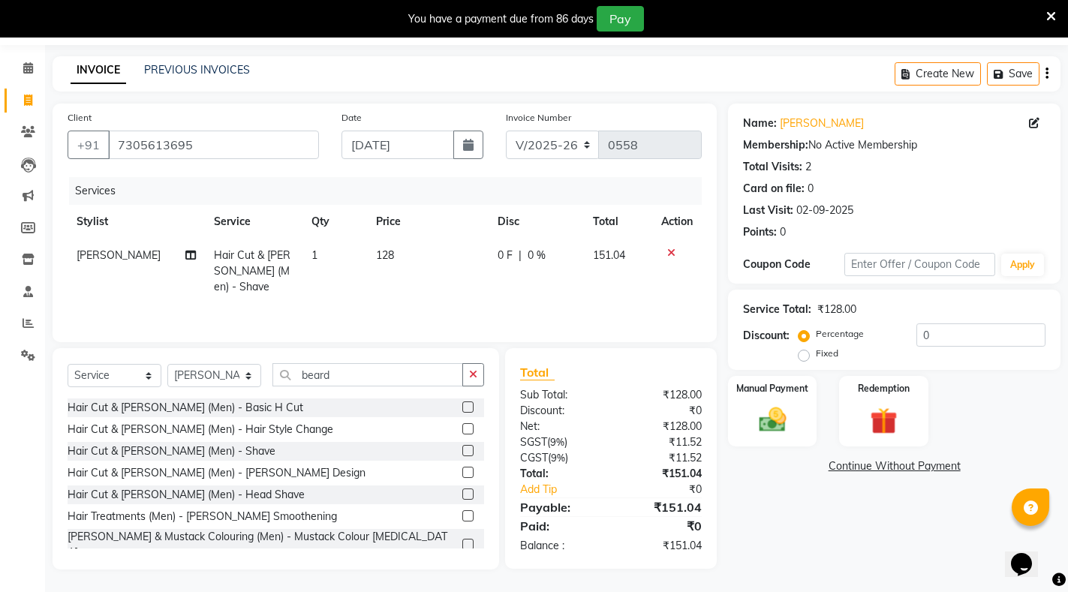
click at [816, 358] on label "Fixed" at bounding box center [827, 354] width 23 height 14
click at [801, 358] on input "Fixed" at bounding box center [806, 353] width 11 height 11
radio input "true"
drag, startPoint x: 1065, startPoint y: 326, endPoint x: 1080, endPoint y: 422, distance: 97.1
click at [1068, 422] on html "08047224946 Select Location × Glaam Signature Saloon, Thudiyalur WhatsApp Statu…" at bounding box center [534, 249] width 1068 height 592
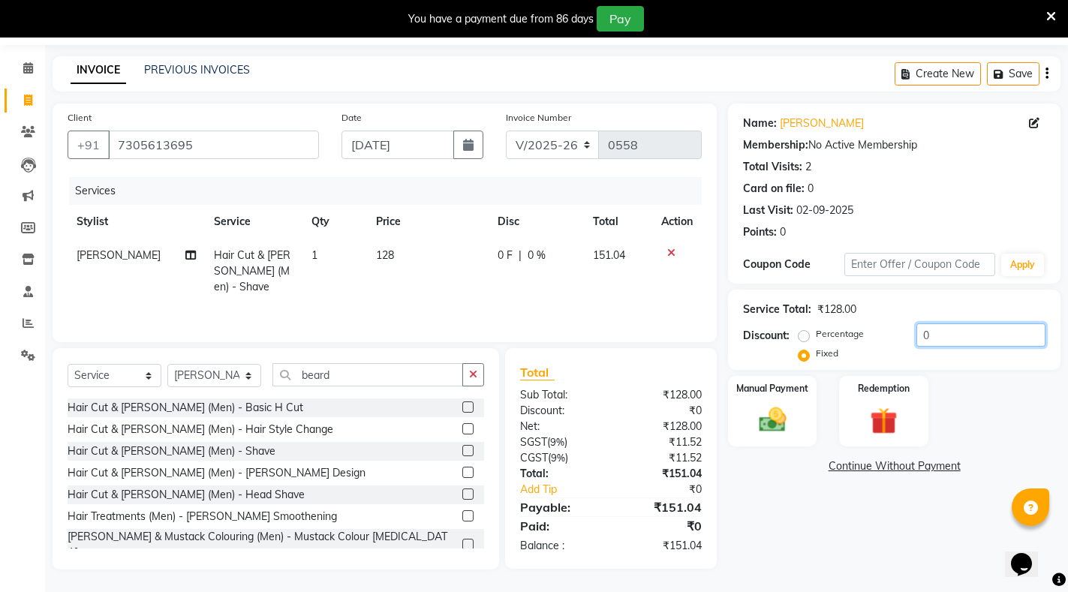
click at [947, 335] on input "0" at bounding box center [980, 334] width 129 height 23
type input "0"
type input ".06"
click at [777, 407] on img at bounding box center [773, 420] width 46 height 32
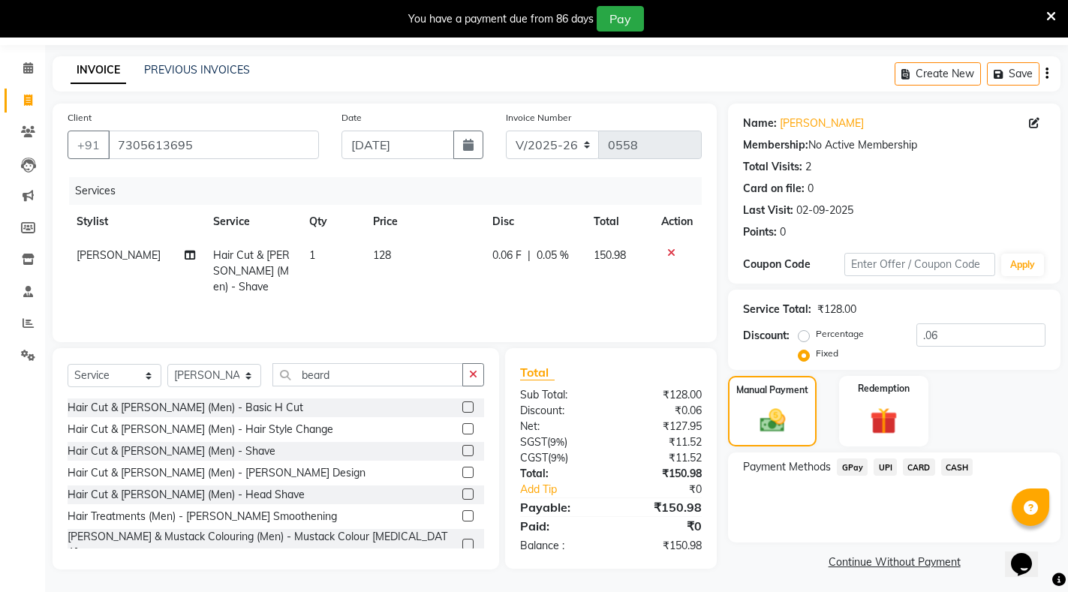
click at [846, 461] on span "GPay" at bounding box center [852, 466] width 31 height 17
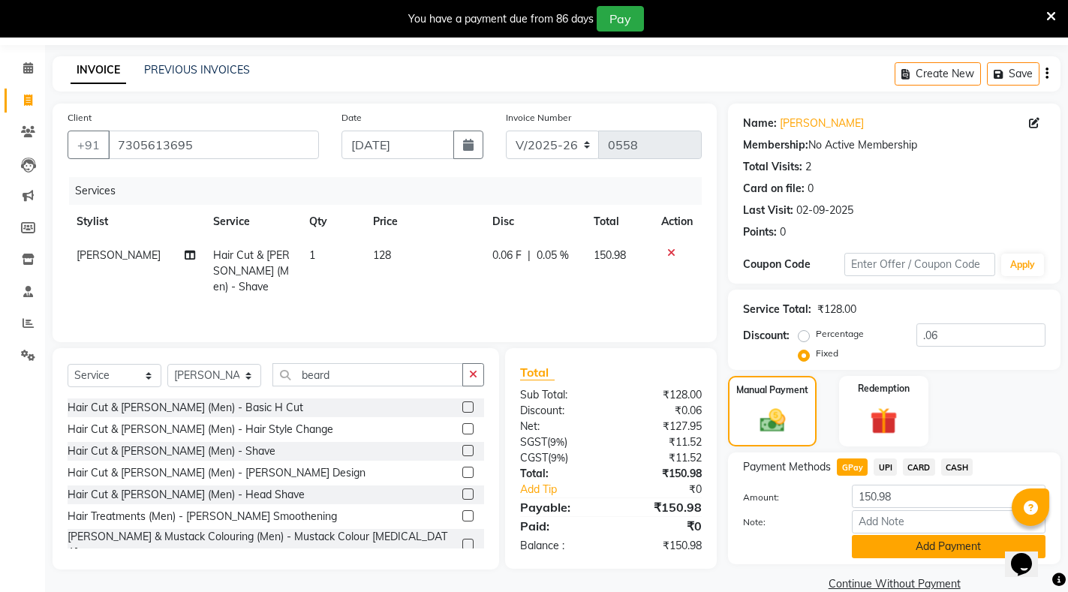
click at [884, 544] on button "Add Payment" at bounding box center [949, 546] width 194 height 23
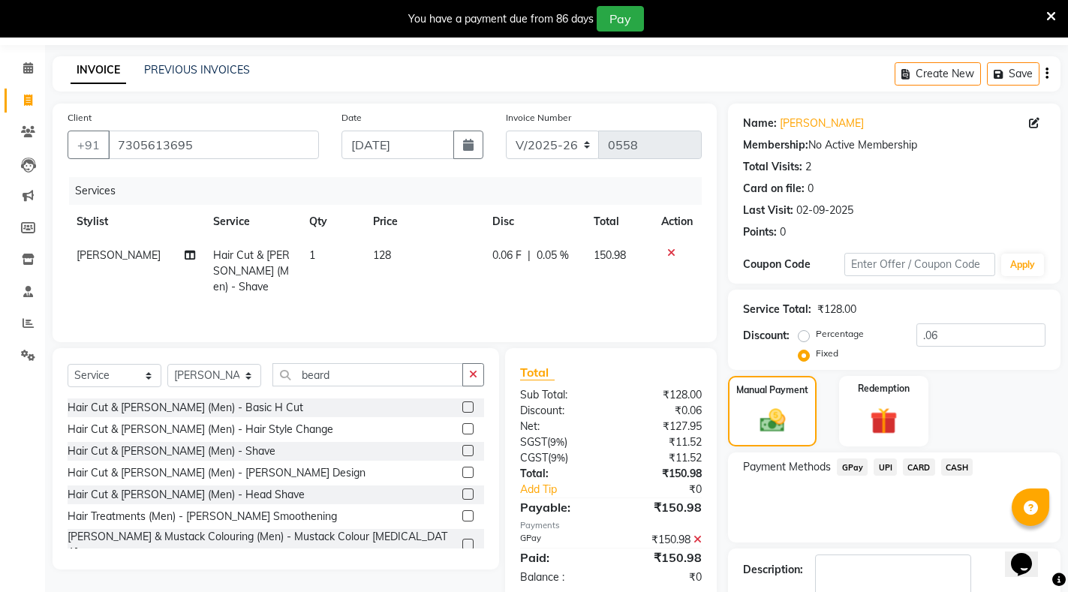
scroll to position [135, 0]
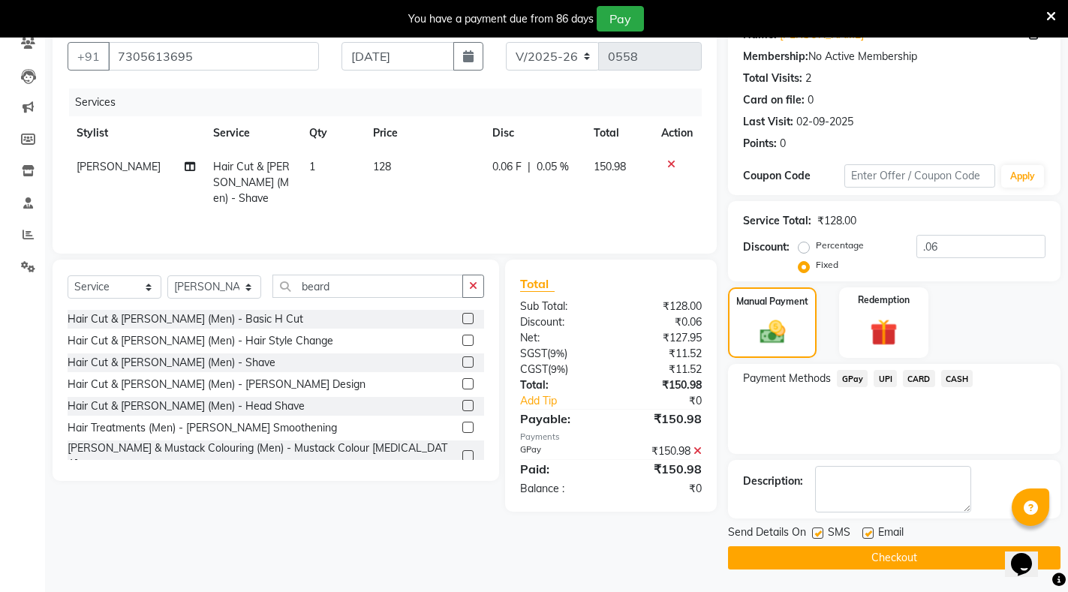
click at [875, 553] on button "Checkout" at bounding box center [894, 557] width 332 height 23
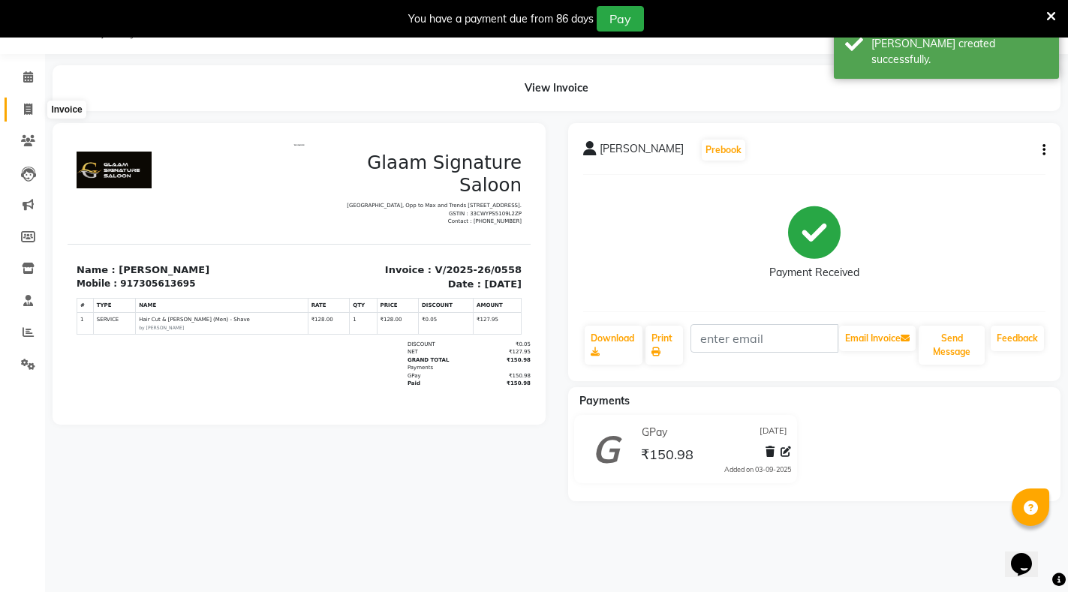
click at [32, 109] on icon at bounding box center [28, 109] width 8 height 11
select select "service"
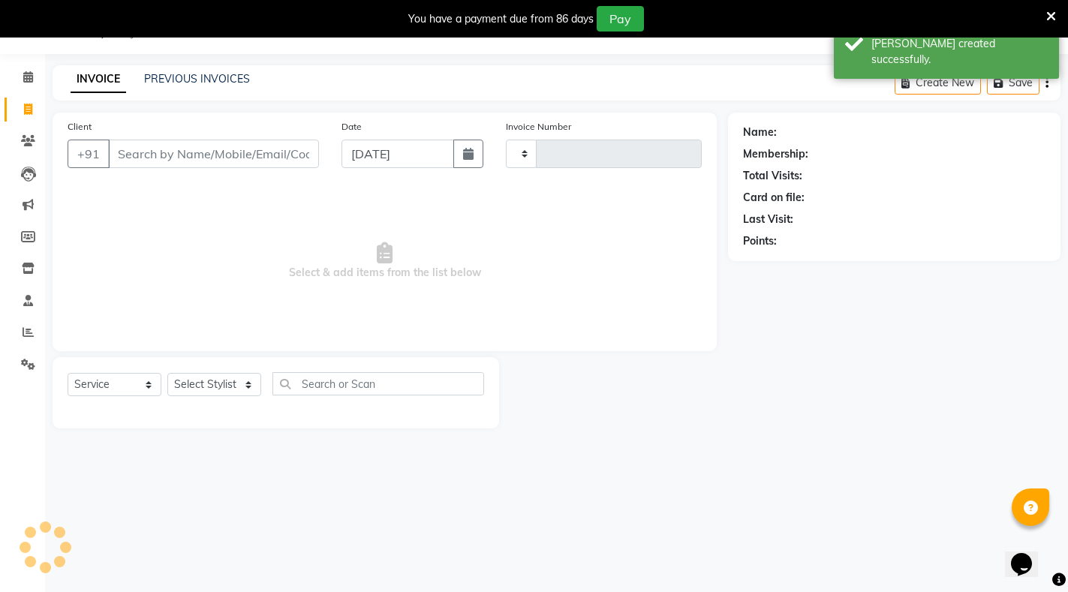
type input "0559"
select select "4439"
click at [182, 81] on link "PREVIOUS INVOICES" at bounding box center [197, 79] width 106 height 14
